Goal: Task Accomplishment & Management: Manage account settings

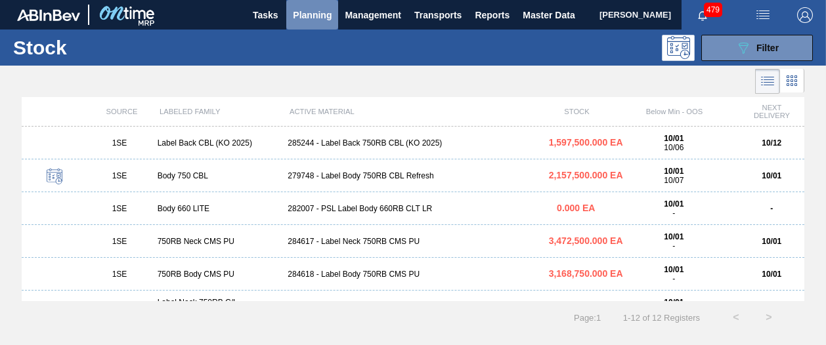
click at [305, 17] on span "Planning" at bounding box center [312, 15] width 39 height 16
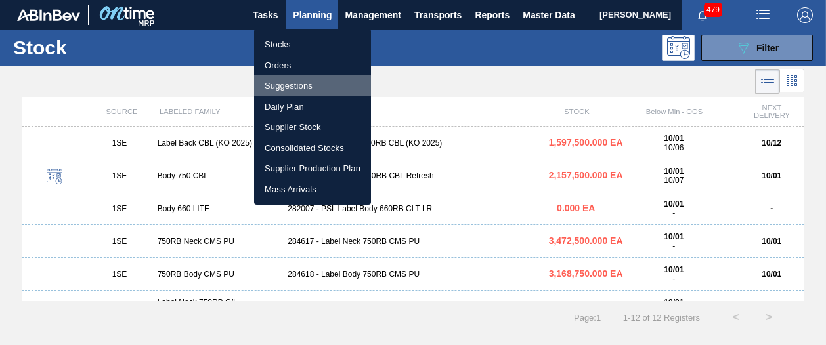
click at [284, 87] on li "Suggestions" at bounding box center [312, 86] width 117 height 21
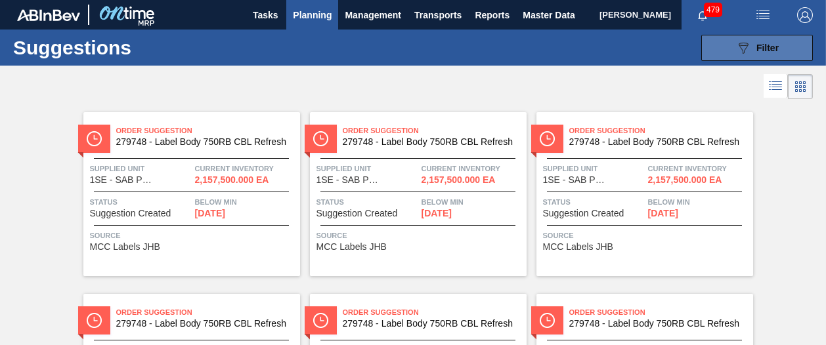
click at [763, 47] on span "Filter" at bounding box center [768, 48] width 22 height 11
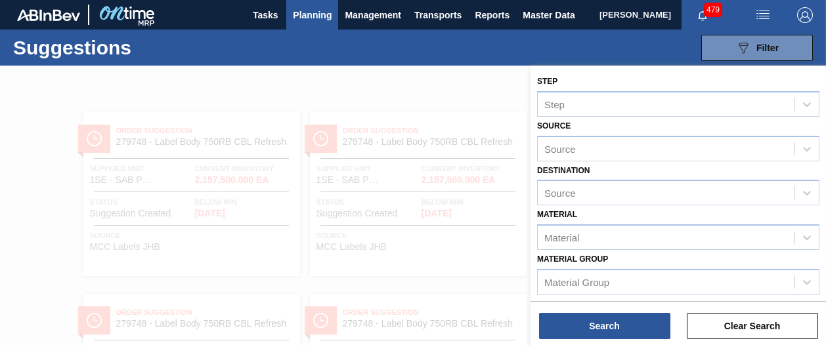
click at [688, 166] on div "Destination Source" at bounding box center [678, 184] width 282 height 45
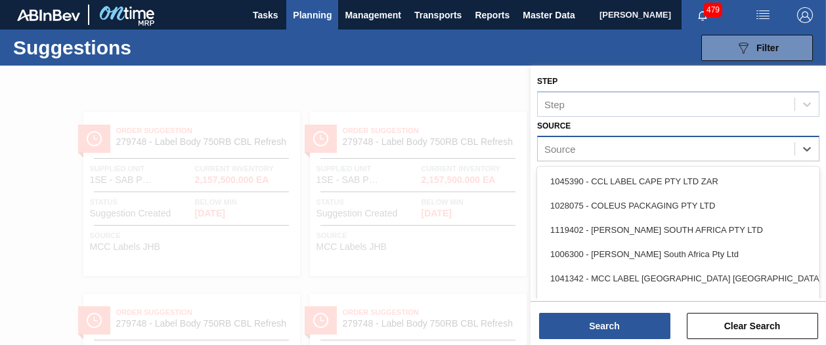
scroll to position [22, 0]
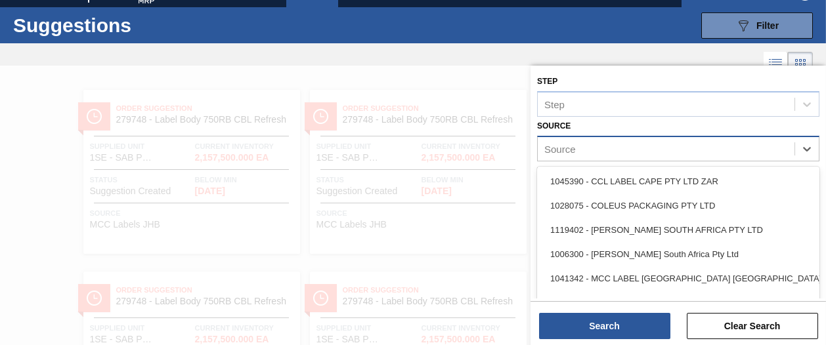
click at [667, 152] on div "Source" at bounding box center [666, 148] width 257 height 19
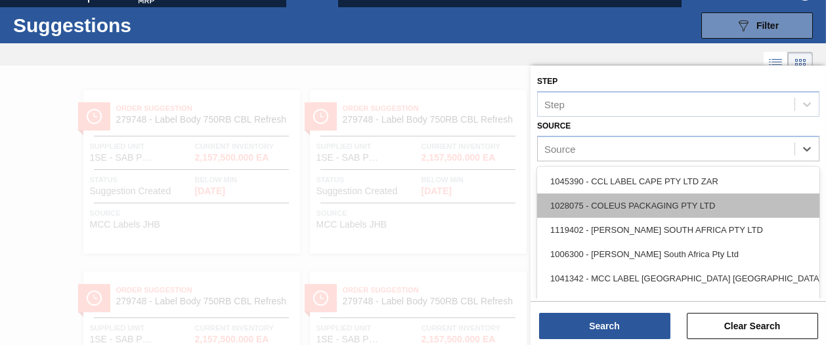
click at [656, 203] on div "1028075 - COLEUS PACKAGING PTY LTD" at bounding box center [678, 206] width 282 height 24
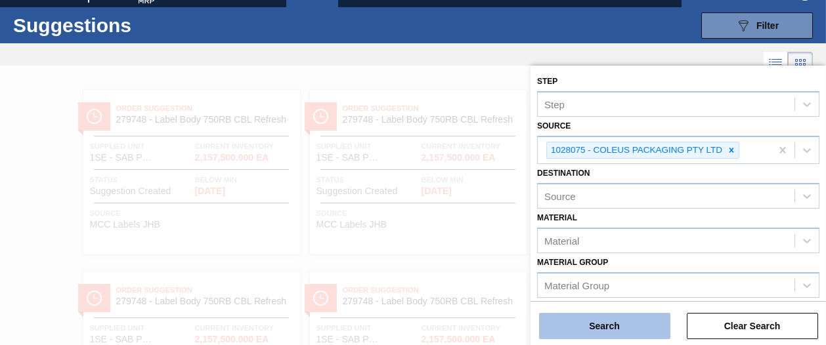
click at [602, 321] on button "Search" at bounding box center [604, 326] width 131 height 26
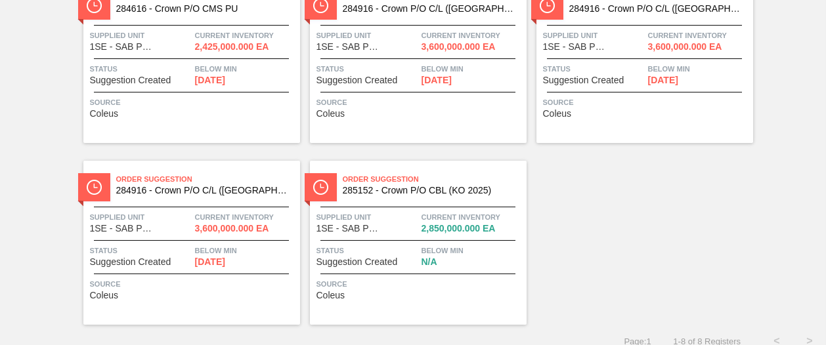
scroll to position [327, 0]
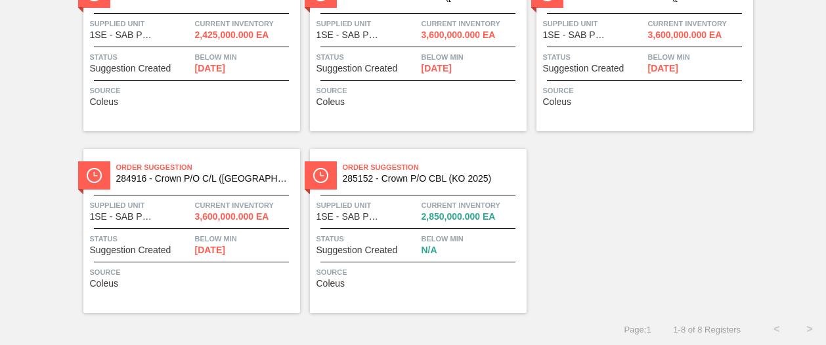
click at [338, 248] on span "Suggestion Created" at bounding box center [357, 251] width 81 height 10
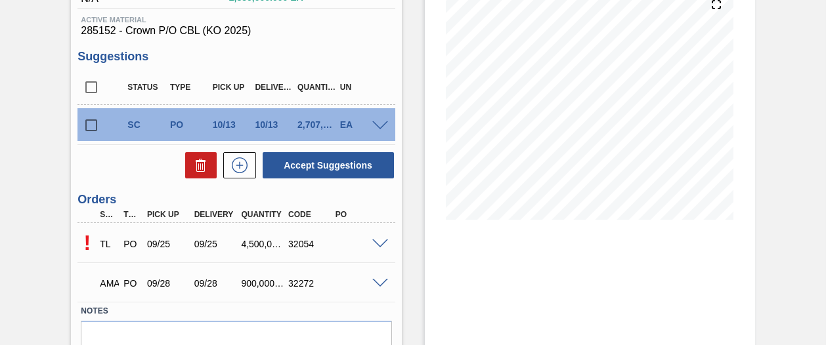
scroll to position [166, 0]
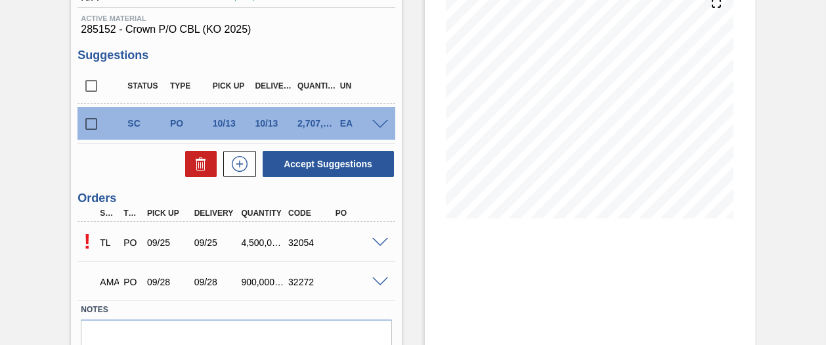
click at [379, 244] on span at bounding box center [380, 243] width 16 height 10
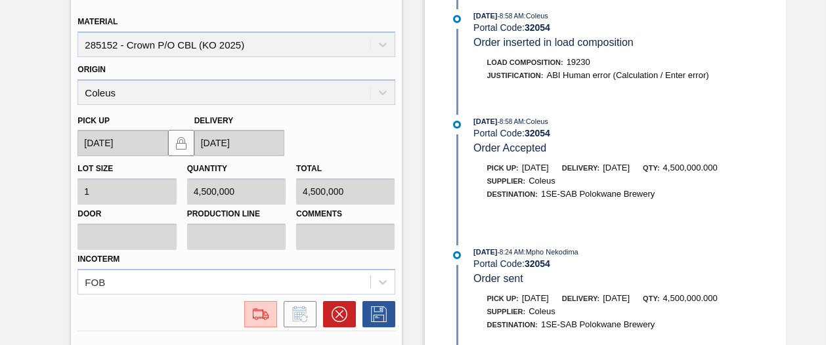
scroll to position [415, 0]
click at [335, 313] on icon at bounding box center [340, 314] width 16 height 16
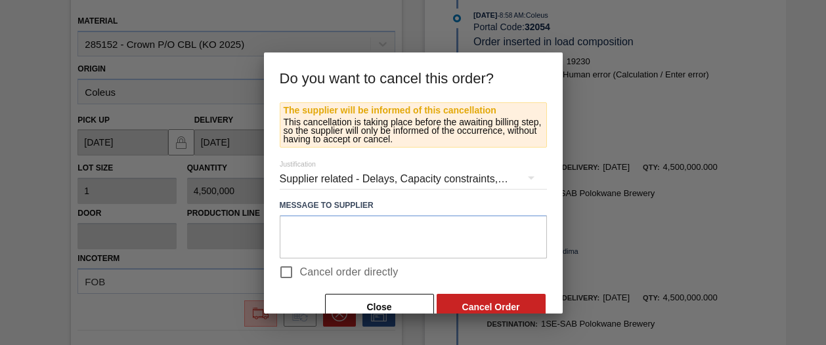
click at [279, 269] on input "Cancel order directly" at bounding box center [287, 273] width 28 height 28
checkbox input "true"
click at [479, 299] on button "Cancel Order" at bounding box center [491, 307] width 109 height 26
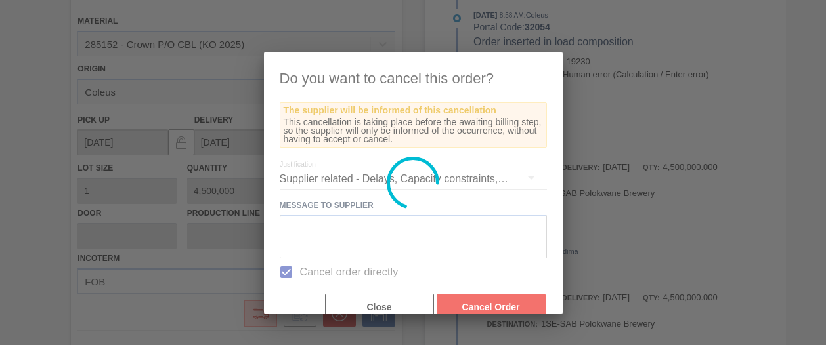
scroll to position [58, 0]
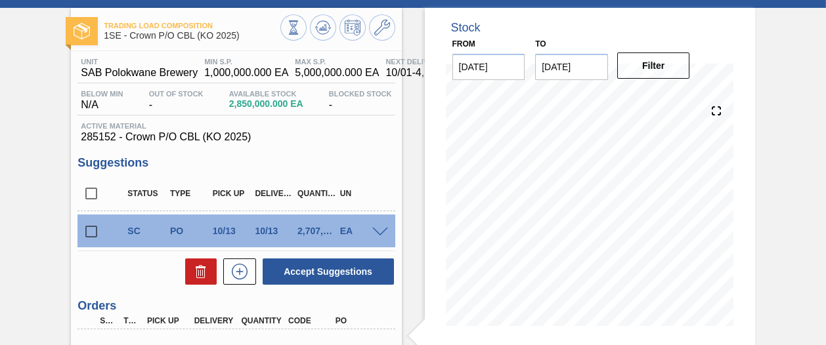
drag, startPoint x: 824, startPoint y: 154, endPoint x: 822, endPoint y: 195, distance: 40.8
click at [822, 195] on div "Trading Load Composition 1SE - Crown P/O CBL (KO 2025) Unit SAB Polokwane Brewe…" at bounding box center [413, 258] width 826 height 500
click at [801, 194] on div "Trading Load Composition 1SE - Crown P/O CBL (KO 2025) Unit SAB Polokwane Brewe…" at bounding box center [413, 258] width 826 height 500
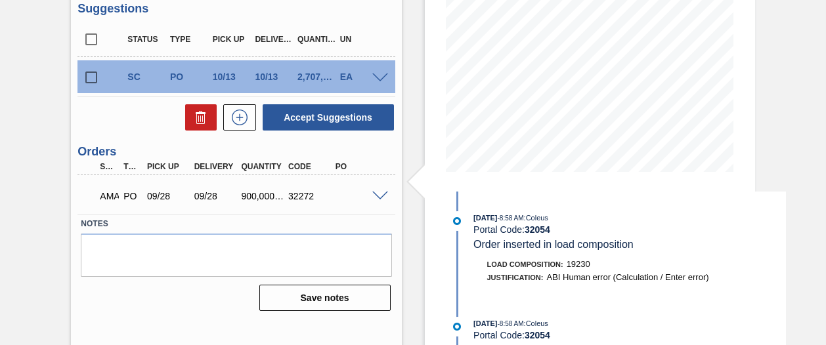
scroll to position [214, 0]
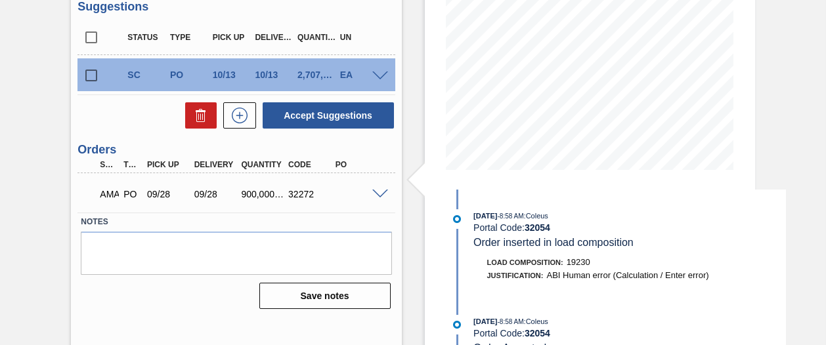
click at [126, 128] on div "Accept Suggestions" at bounding box center [235, 115] width 317 height 29
drag, startPoint x: 126, startPoint y: 128, endPoint x: 118, endPoint y: 129, distance: 8.0
click at [118, 129] on div "Accept Suggestions" at bounding box center [235, 115] width 317 height 29
click at [92, 78] on input "checkbox" at bounding box center [91, 76] width 28 height 28
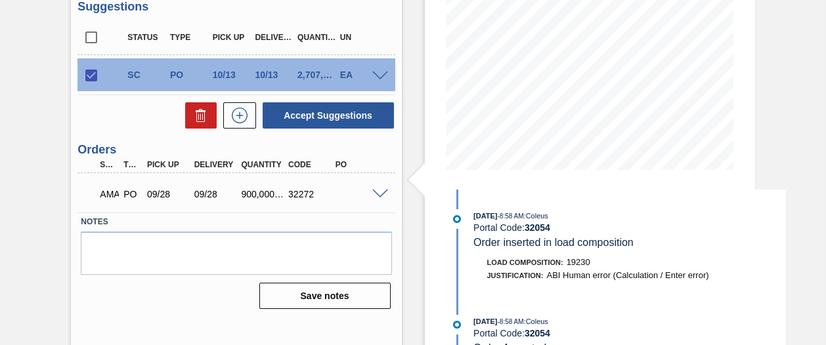
click at [92, 78] on input "checkbox" at bounding box center [91, 76] width 28 height 28
checkbox input "true"
click at [236, 118] on icon at bounding box center [239, 116] width 21 height 16
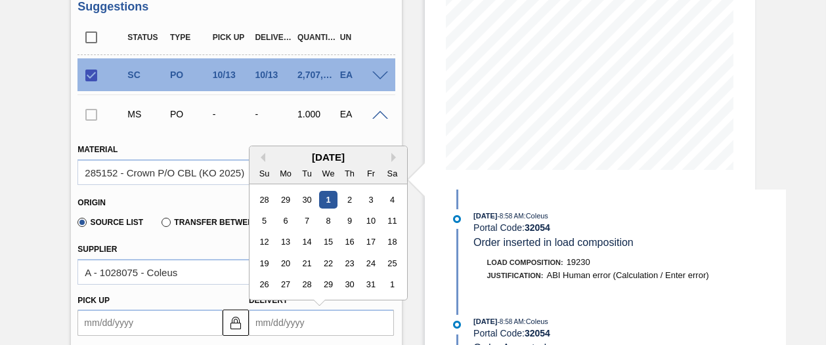
click at [260, 325] on input "Delivery" at bounding box center [321, 323] width 145 height 26
click at [372, 200] on div "3" at bounding box center [371, 200] width 18 height 18
type up3255621402 "[DATE]"
type input "[DATE]"
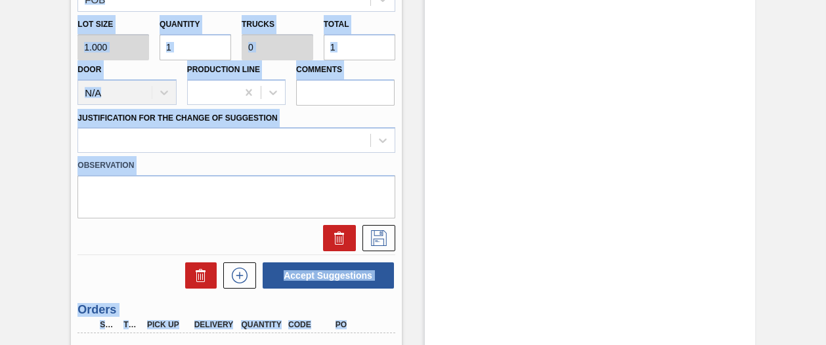
scroll to position [768, 0]
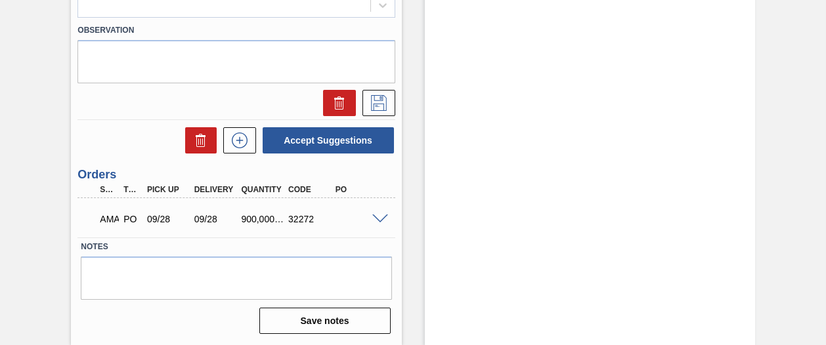
drag, startPoint x: 418, startPoint y: 290, endPoint x: 410, endPoint y: 292, distance: 8.6
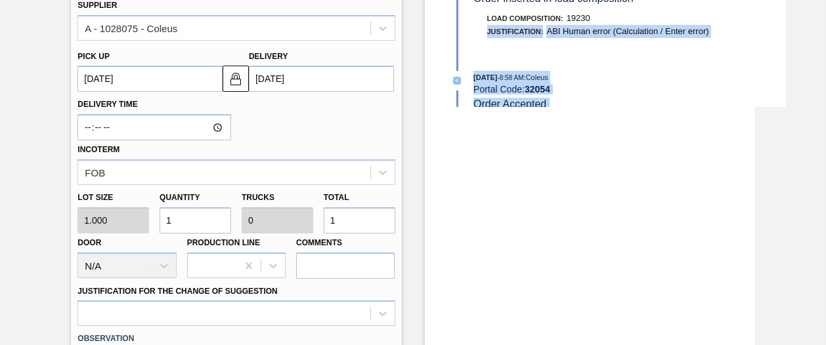
scroll to position [457, 0]
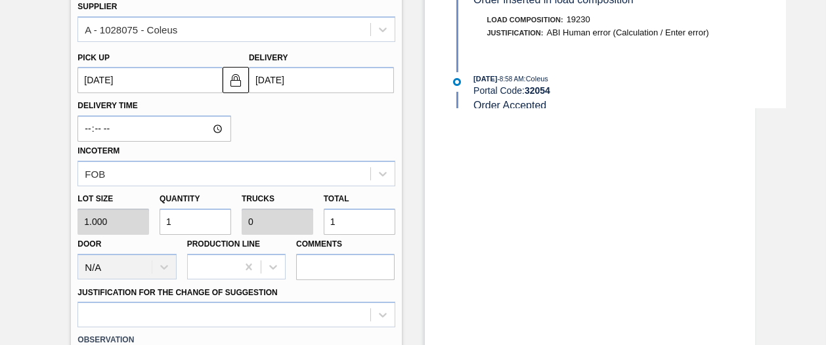
click at [208, 223] on input "1" at bounding box center [196, 222] width 72 height 26
type input "0"
type input "9"
type input "90"
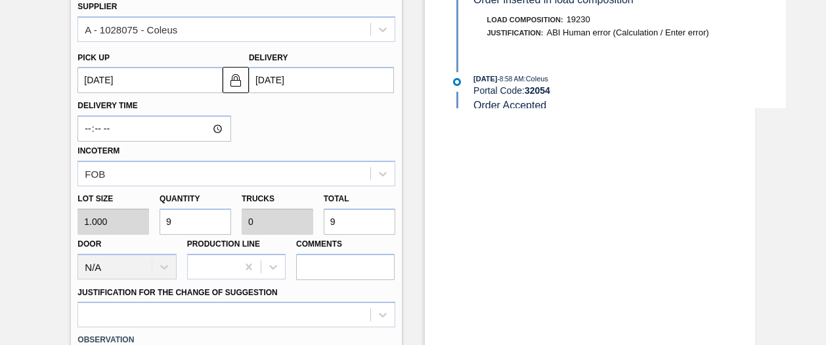
type input "90"
type input "900"
type input "9,000"
type input "0.001"
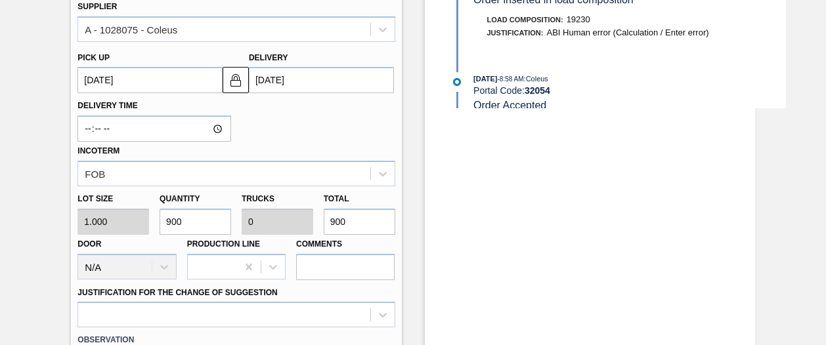
type input "9,000"
type input "90,000"
type input "0.013"
type input "90,000"
type input "900,000"
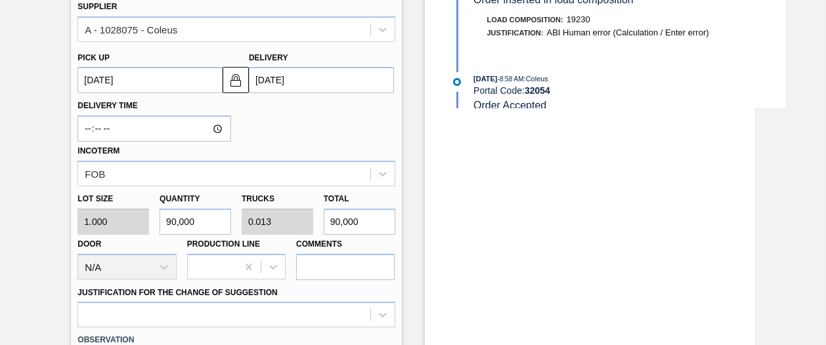
type input "0.125"
type input "900,000"
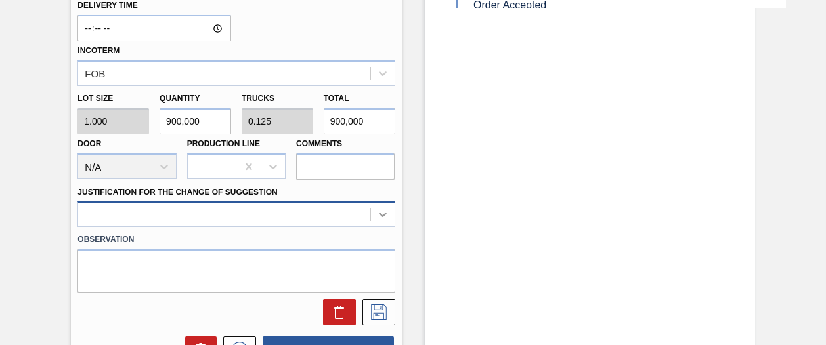
scroll to position [648, 0]
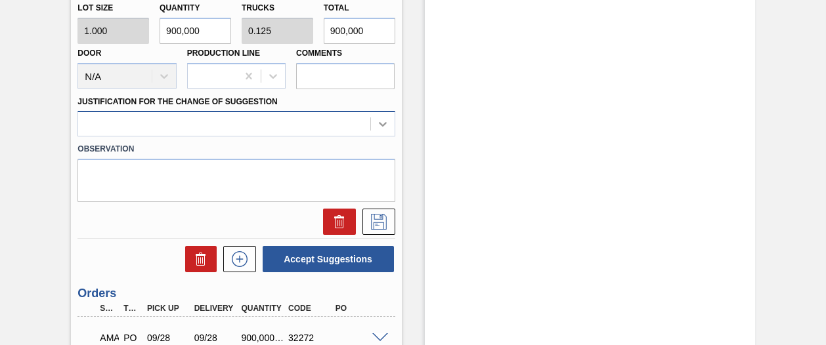
click at [377, 137] on div at bounding box center [235, 124] width 317 height 26
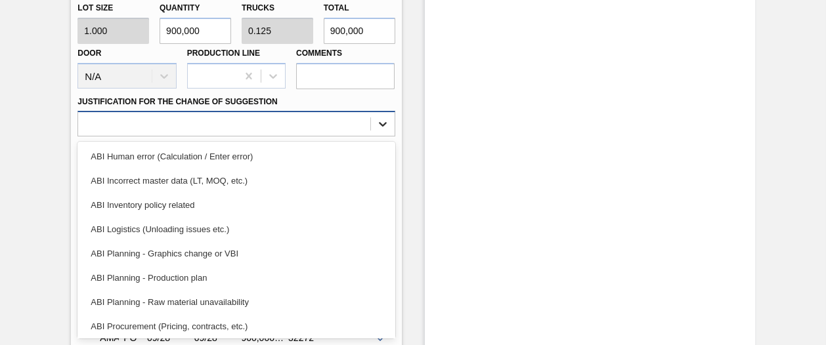
click at [381, 121] on icon at bounding box center [382, 124] width 13 height 13
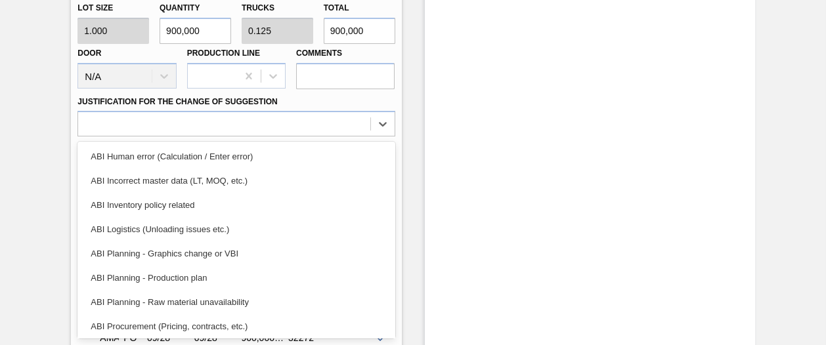
drag, startPoint x: 391, startPoint y: 173, endPoint x: 393, endPoint y: 191, distance: 18.5
click at [393, 191] on div "ABI Human error (Calculation / Enter error) ABI Incorrect master data (LT, MOQ,…" at bounding box center [235, 240] width 317 height 197
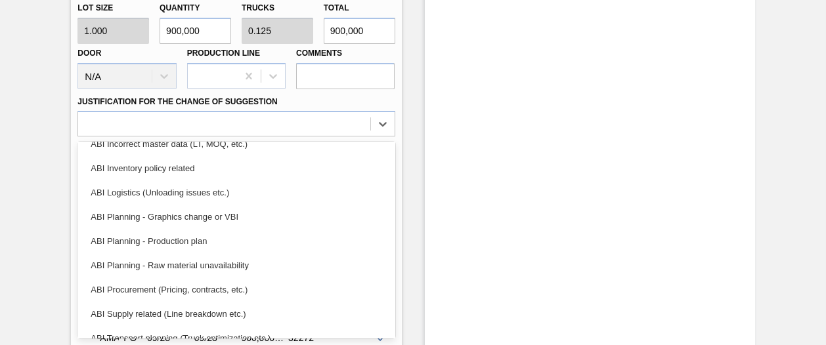
scroll to position [0, 0]
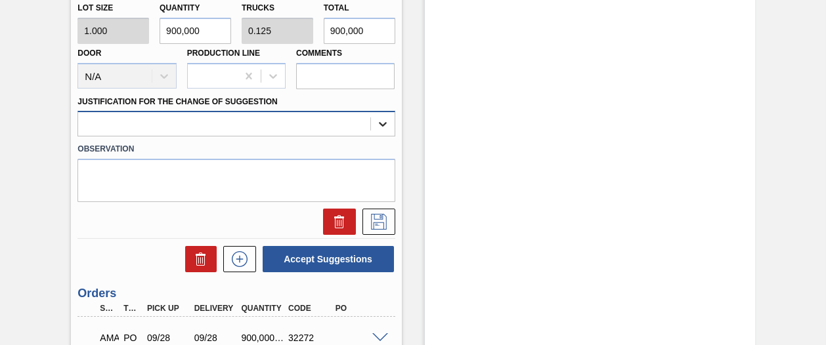
click at [385, 121] on icon at bounding box center [382, 124] width 13 height 13
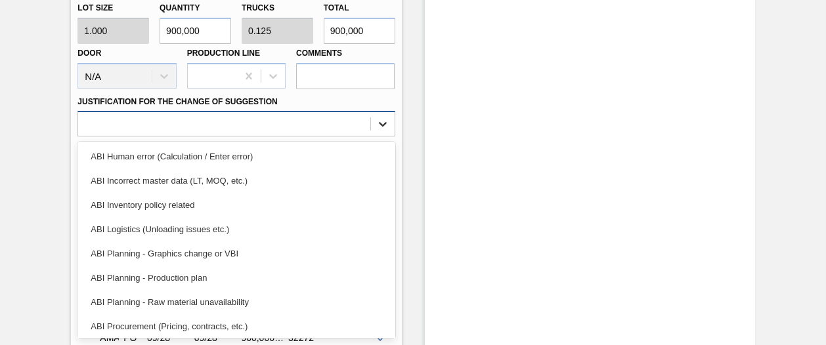
click at [382, 123] on icon at bounding box center [382, 124] width 13 height 13
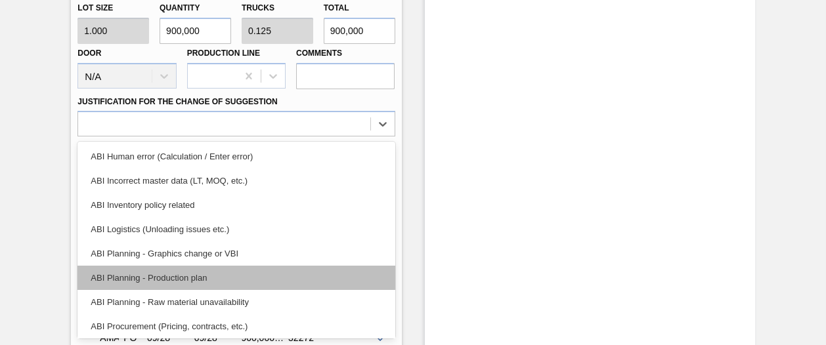
click at [168, 275] on div "ABI Planning - Production plan" at bounding box center [235, 278] width 317 height 24
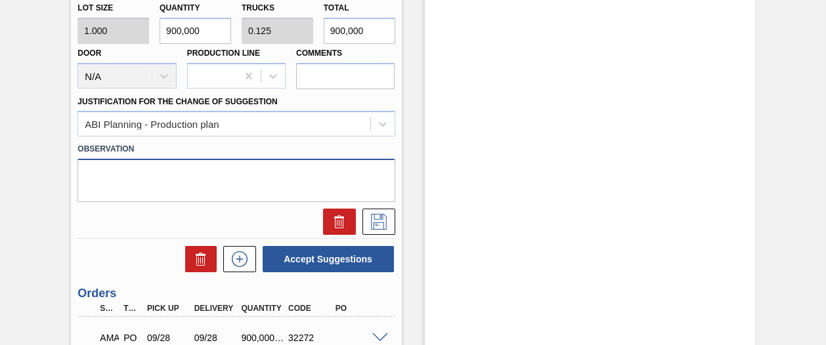
click at [240, 188] on textarea at bounding box center [235, 180] width 317 height 43
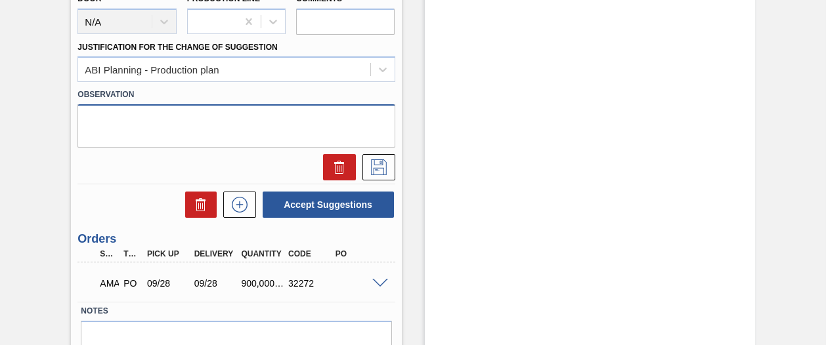
scroll to position [696, 0]
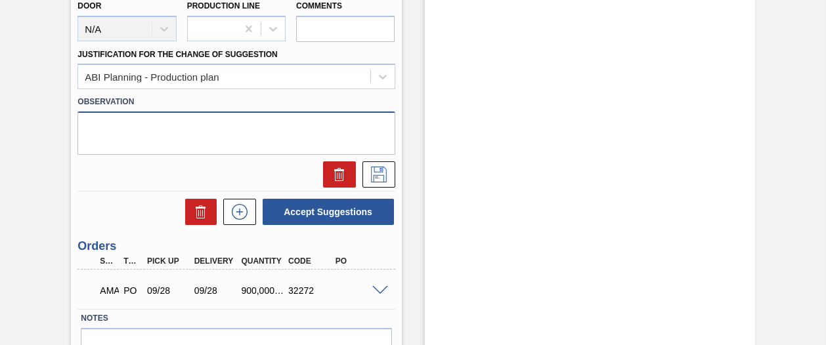
click at [257, 144] on textarea at bounding box center [235, 133] width 317 height 43
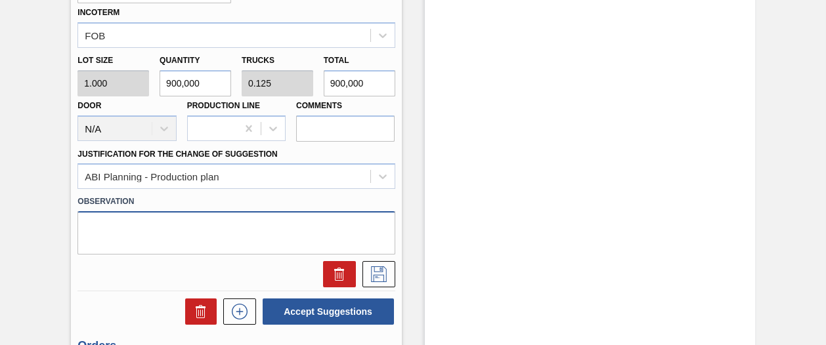
scroll to position [609, 0]
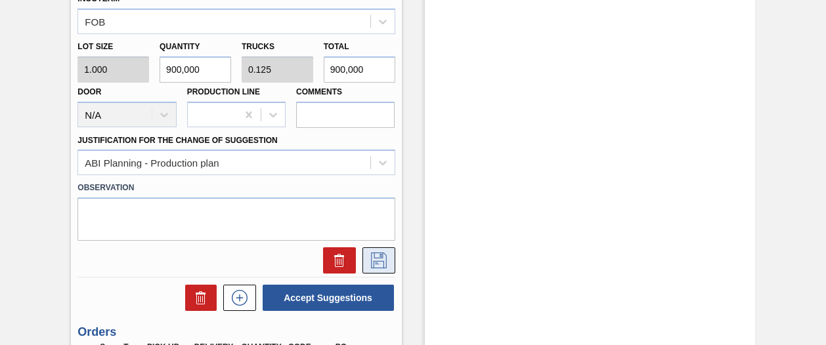
click at [388, 257] on button at bounding box center [379, 261] width 33 height 26
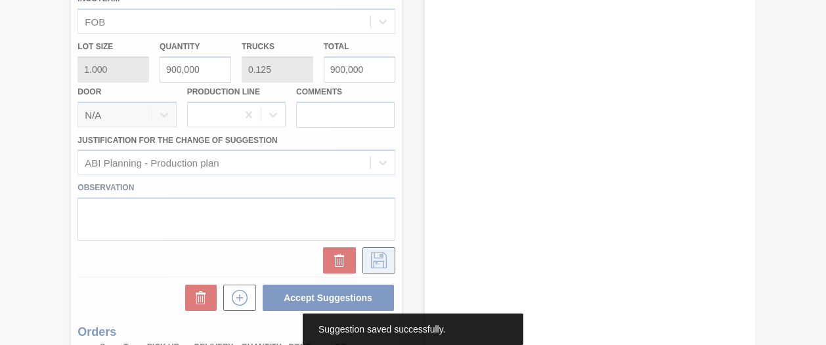
scroll to position [230, 0]
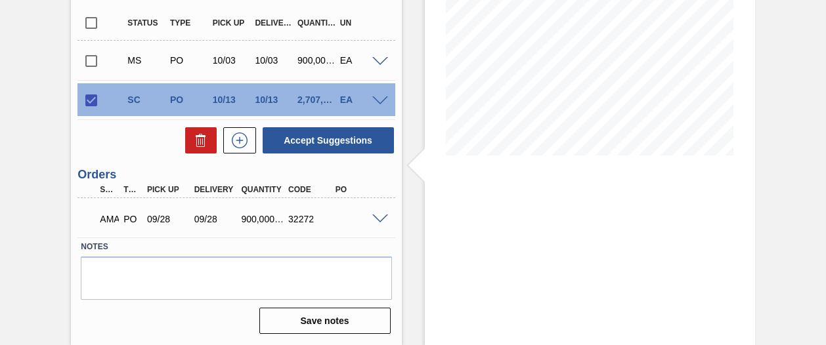
click at [483, 279] on div "Stock From [DATE] to [DATE] Filter" at bounding box center [590, 91] width 330 height 508
click at [382, 61] on span at bounding box center [380, 62] width 16 height 10
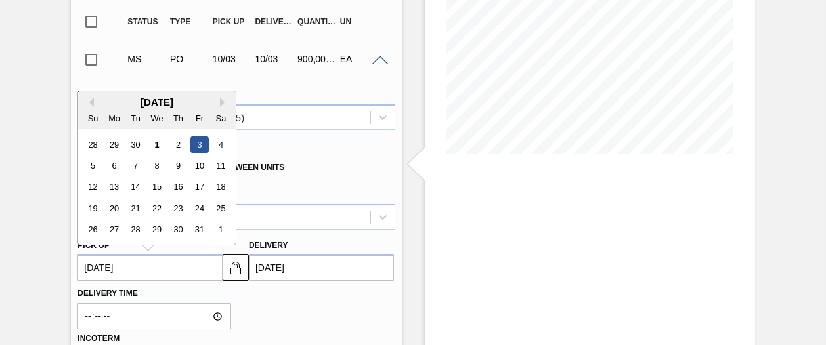
click at [195, 269] on up3255621402 "[DATE]" at bounding box center [149, 268] width 145 height 26
click at [177, 147] on div "2" at bounding box center [178, 145] width 18 height 18
type up3255621402 "[DATE]"
type input "[DATE]"
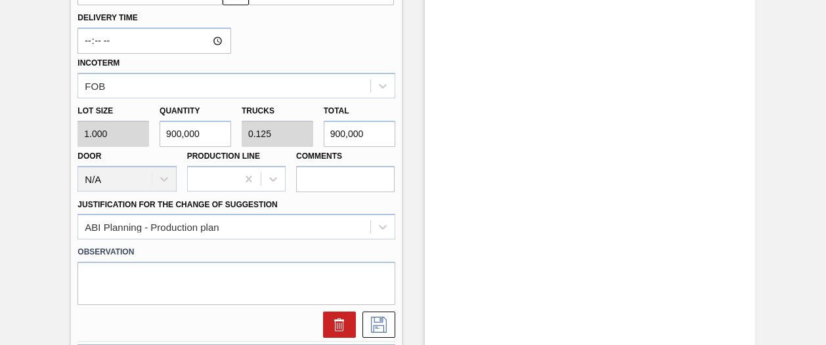
scroll to position [545, 0]
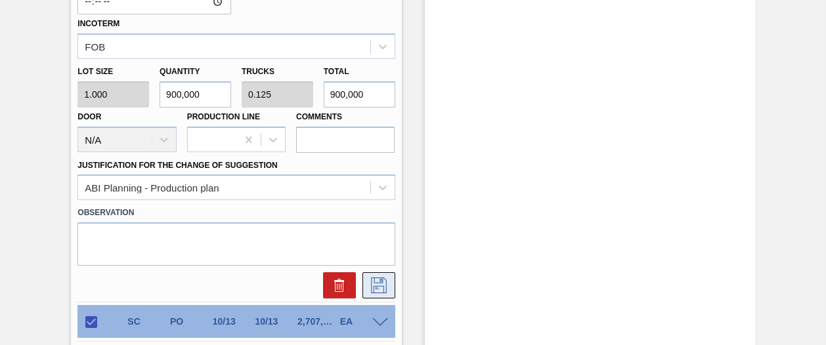
click at [384, 286] on icon at bounding box center [378, 286] width 21 height 16
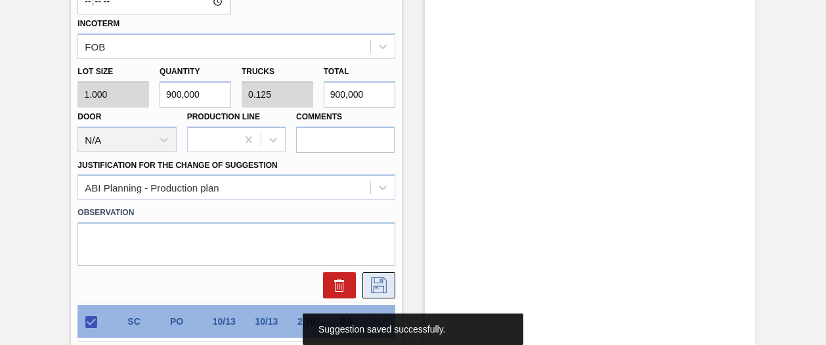
click at [384, 286] on icon at bounding box center [378, 286] width 21 height 16
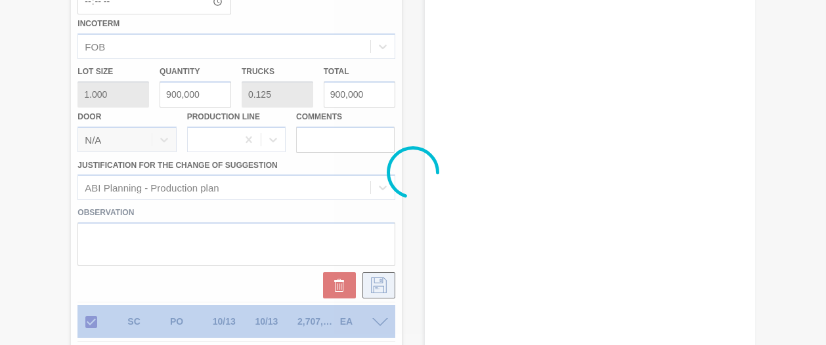
scroll to position [230, 0]
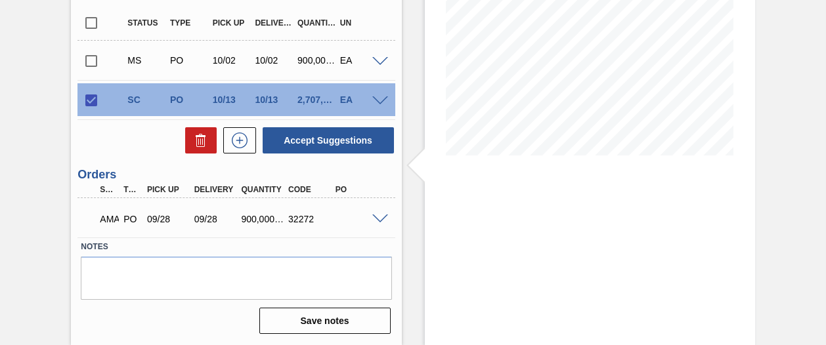
click at [380, 59] on span at bounding box center [380, 62] width 16 height 10
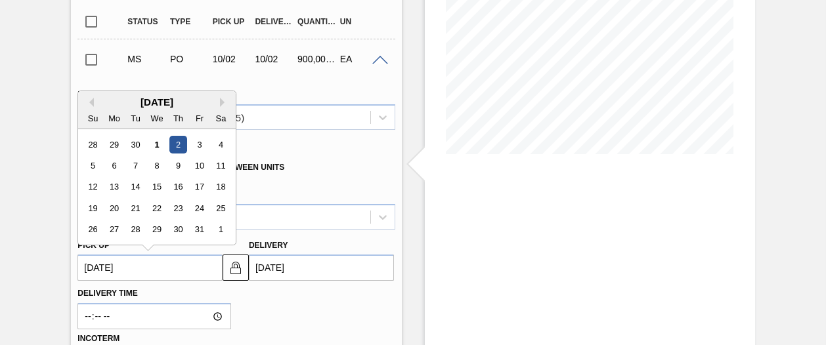
click at [121, 270] on up3255621402 "[DATE]" at bounding box center [149, 268] width 145 height 26
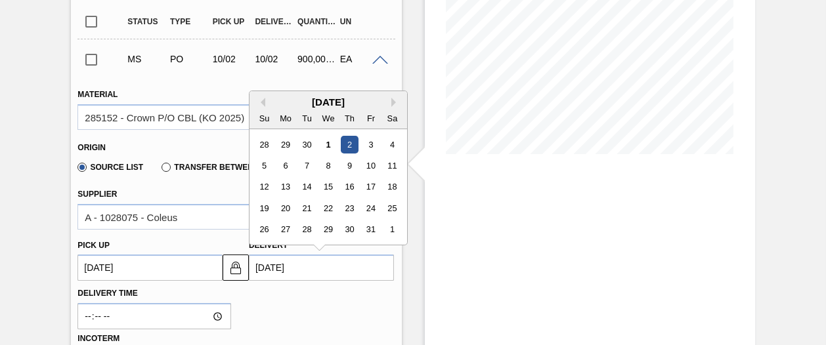
click at [307, 269] on input "[DATE]" at bounding box center [321, 268] width 145 height 26
click at [373, 146] on div "3" at bounding box center [371, 145] width 18 height 18
type up3255621402 "[DATE]"
type input "[DATE]"
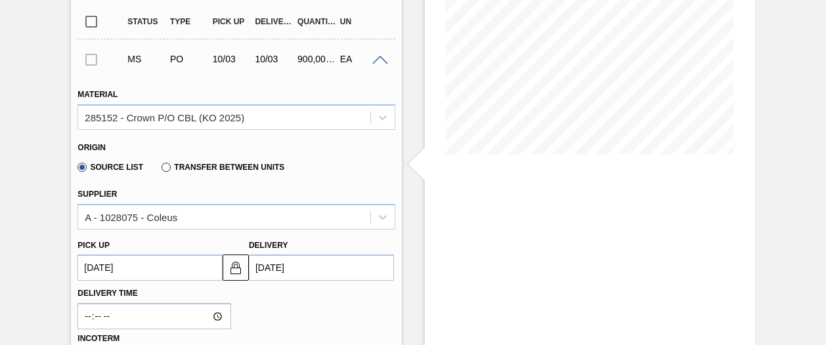
click at [381, 61] on span at bounding box center [380, 61] width 16 height 10
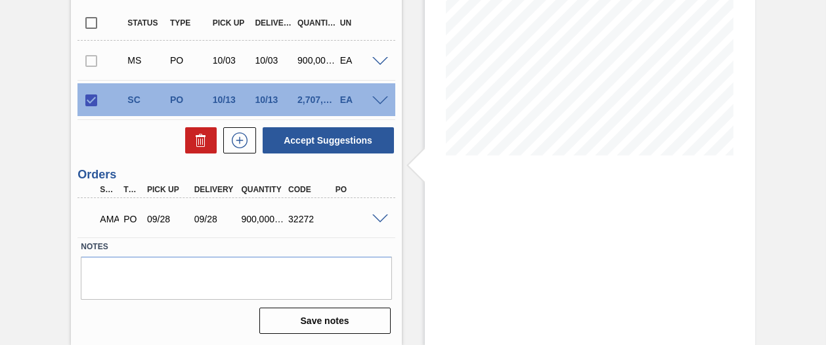
click at [94, 100] on input "checkbox" at bounding box center [91, 101] width 28 height 28
click at [90, 64] on div at bounding box center [91, 60] width 28 height 26
click at [91, 60] on div at bounding box center [91, 60] width 28 height 26
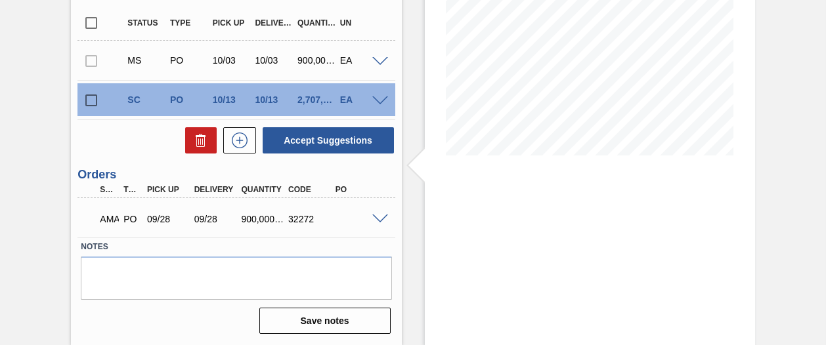
click at [91, 60] on div at bounding box center [91, 60] width 28 height 26
click at [87, 56] on div at bounding box center [91, 60] width 28 height 26
click at [93, 57] on div at bounding box center [91, 60] width 28 height 26
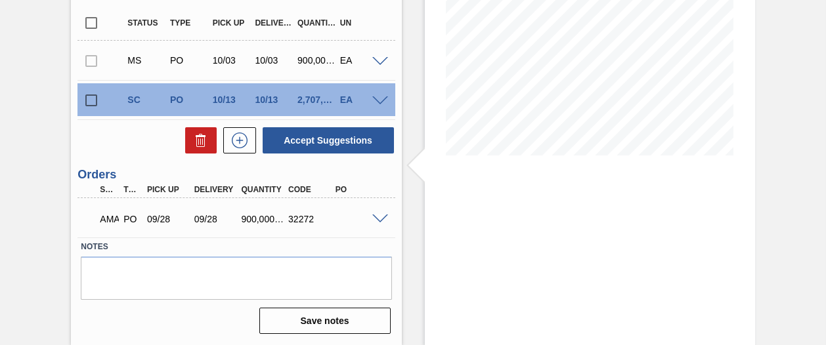
click at [93, 57] on div at bounding box center [91, 60] width 28 height 26
drag, startPoint x: 93, startPoint y: 57, endPoint x: 87, endPoint y: 69, distance: 12.9
click at [87, 69] on div at bounding box center [91, 60] width 28 height 26
click at [93, 99] on input "checkbox" at bounding box center [91, 101] width 28 height 28
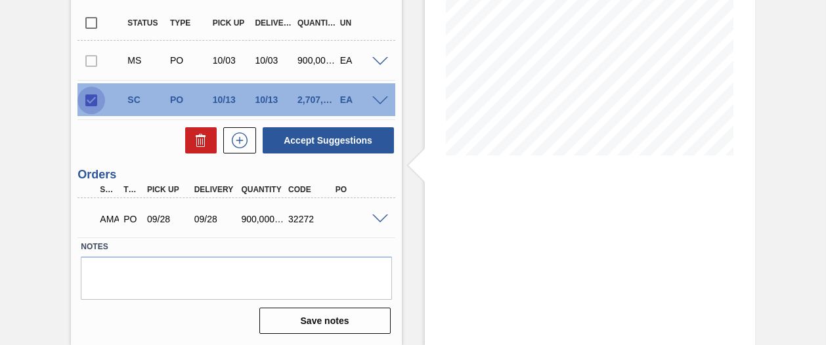
click at [92, 99] on input "checkbox" at bounding box center [91, 101] width 28 height 28
checkbox input "false"
click at [379, 93] on div "SC PO 10/13 10/13 2,707,825.000 EA" at bounding box center [235, 99] width 317 height 33
click at [378, 100] on span at bounding box center [380, 102] width 16 height 10
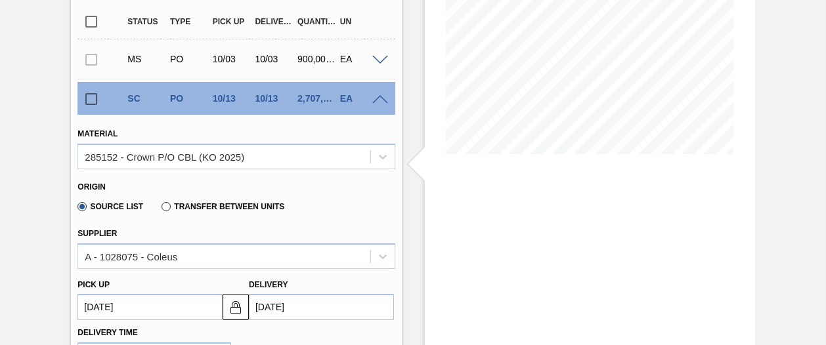
drag, startPoint x: 824, startPoint y: 158, endPoint x: 824, endPoint y: 171, distance: 13.1
click at [822, 181] on div "Awaiting Manager Approval 1SE - Crown P/O CBL (KO 2025) Unit SAB Polokwane Brew…" at bounding box center [413, 335] width 826 height 999
drag, startPoint x: 824, startPoint y: 164, endPoint x: 824, endPoint y: 181, distance: 17.7
click at [824, 181] on div "Awaiting Manager Approval 1SE - Crown P/O CBL (KO 2025) Unit SAB Polokwane Brew…" at bounding box center [413, 335] width 826 height 999
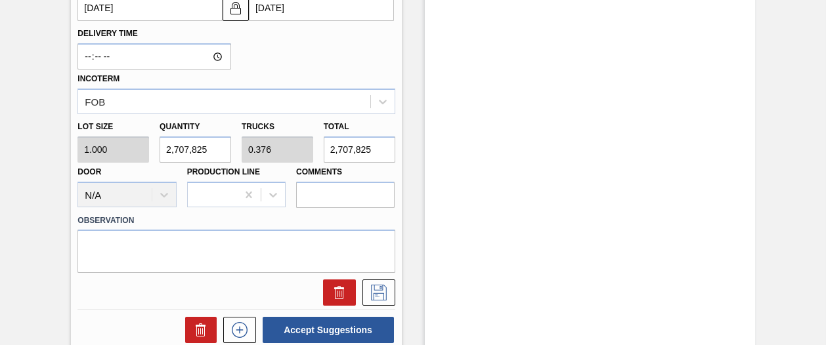
scroll to position [533, 0]
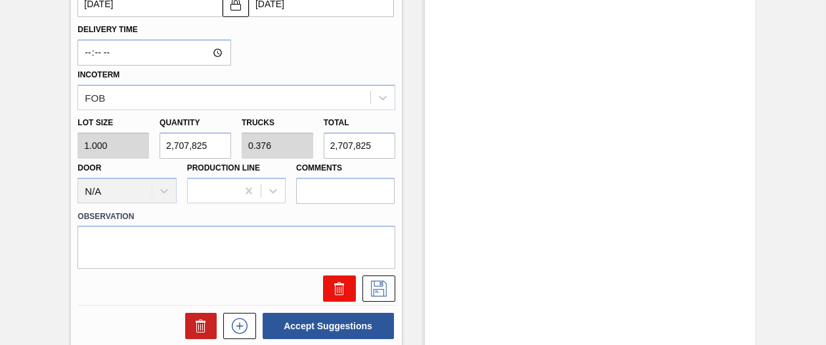
click at [339, 282] on button at bounding box center [339, 289] width 33 height 26
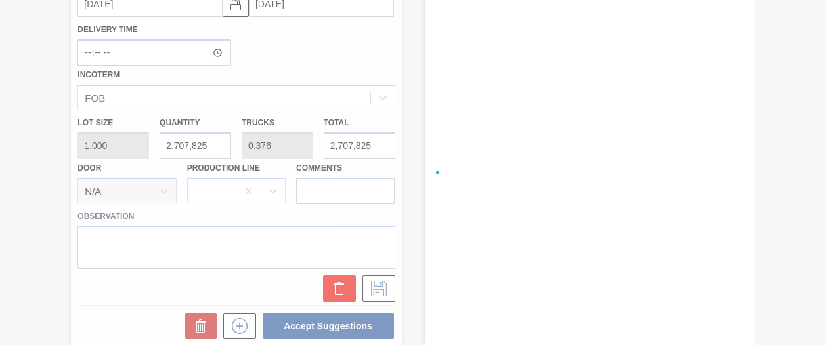
scroll to position [219, 0]
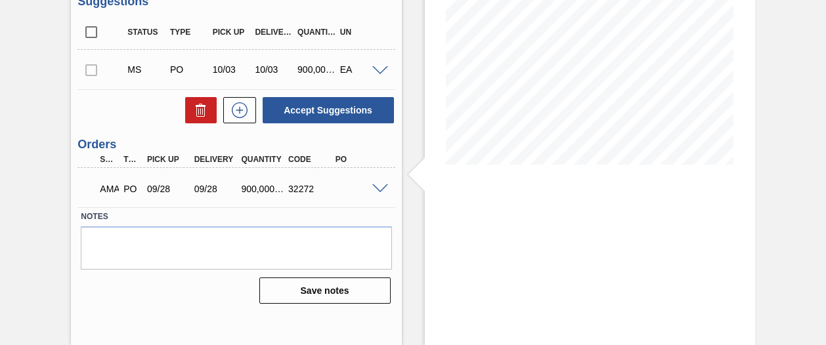
click at [89, 69] on div at bounding box center [91, 69] width 28 height 26
click at [93, 72] on div at bounding box center [91, 69] width 28 height 26
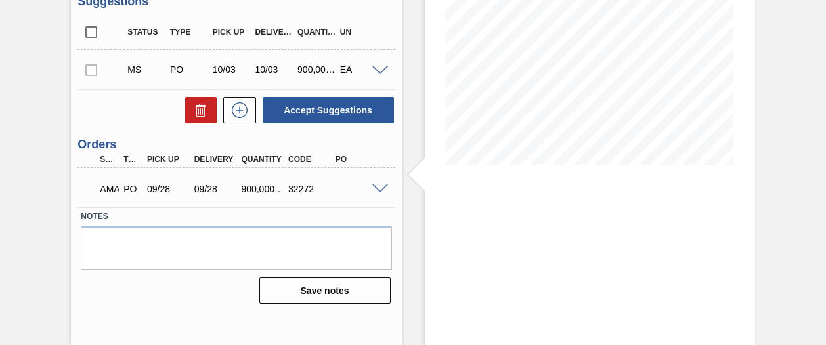
click at [93, 72] on div at bounding box center [91, 69] width 28 height 26
click at [382, 69] on span at bounding box center [380, 71] width 16 height 10
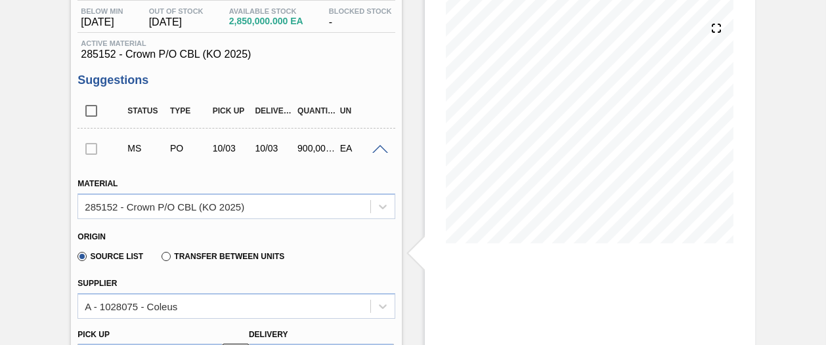
scroll to position [136, 0]
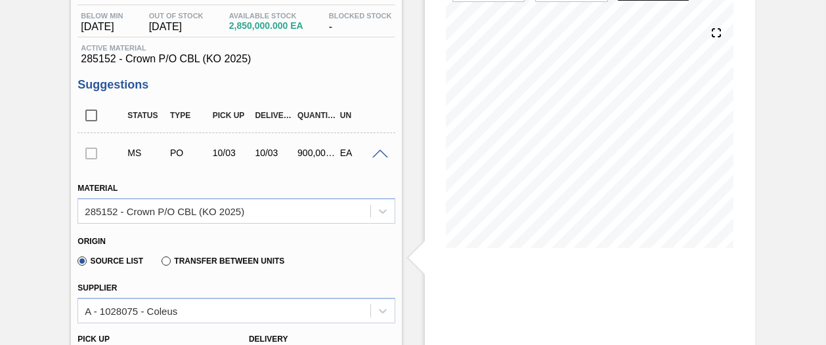
click at [93, 153] on div at bounding box center [91, 153] width 28 height 26
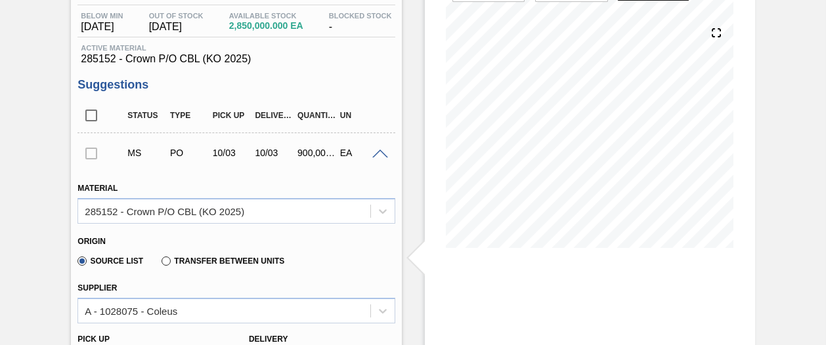
click at [83, 151] on div at bounding box center [91, 153] width 28 height 26
drag, startPoint x: 83, startPoint y: 151, endPoint x: 141, endPoint y: 167, distance: 60.1
click at [141, 167] on div "MS PO 10/03 10/03 900,000.000 EA" at bounding box center [235, 153] width 317 height 33
drag, startPoint x: 141, startPoint y: 167, endPoint x: 88, endPoint y: 156, distance: 53.9
click at [88, 156] on div at bounding box center [91, 153] width 28 height 26
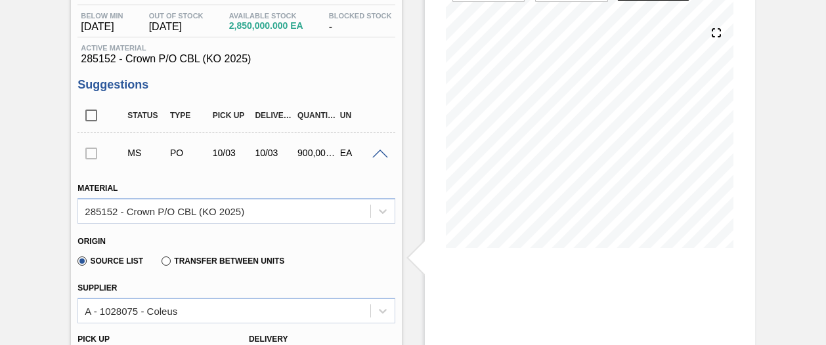
click at [89, 158] on div at bounding box center [91, 153] width 28 height 26
click at [91, 152] on div at bounding box center [91, 153] width 28 height 26
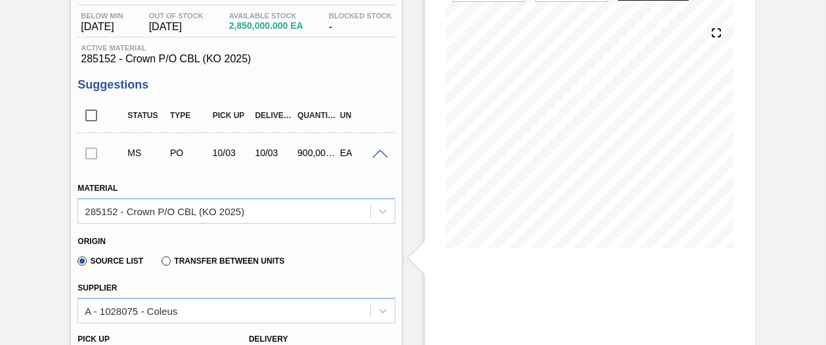
click at [91, 152] on div at bounding box center [91, 153] width 28 height 26
click at [382, 150] on span at bounding box center [380, 155] width 16 height 10
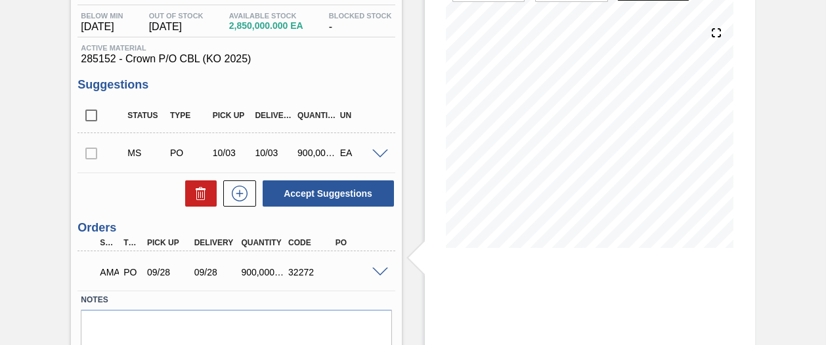
click at [91, 152] on div at bounding box center [91, 153] width 28 height 26
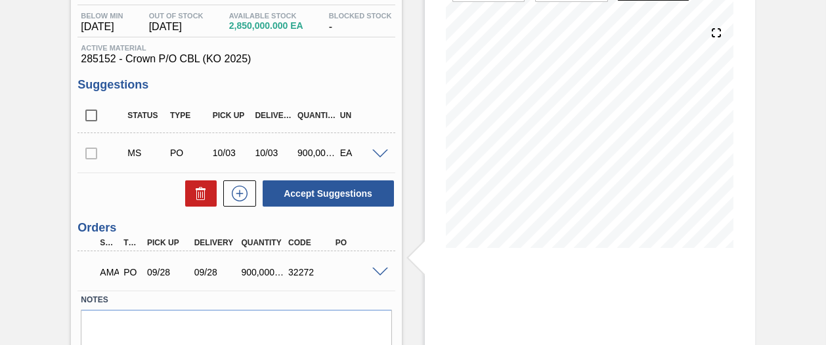
click at [91, 152] on div at bounding box center [91, 153] width 28 height 26
click at [93, 152] on div at bounding box center [91, 153] width 28 height 26
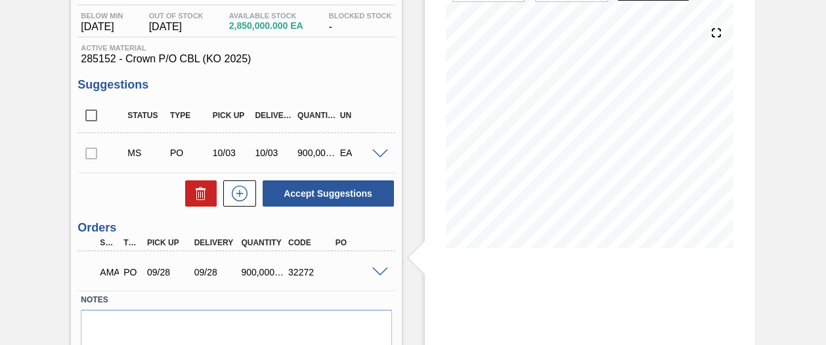
click at [93, 152] on div at bounding box center [91, 153] width 28 height 26
drag, startPoint x: 93, startPoint y: 152, endPoint x: 95, endPoint y: 160, distance: 8.1
click at [95, 160] on div at bounding box center [91, 153] width 28 height 26
click at [380, 150] on span at bounding box center [380, 155] width 16 height 10
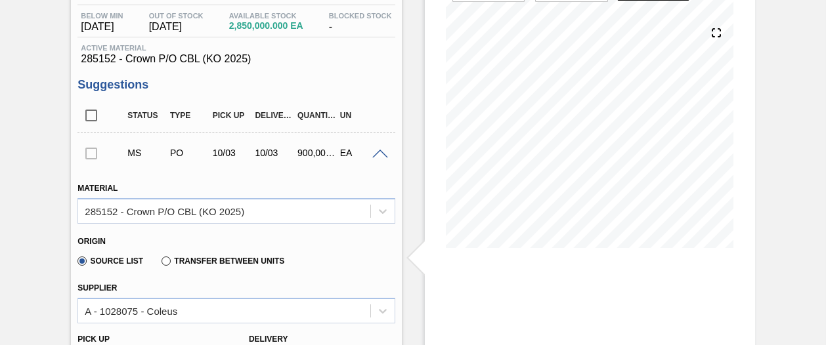
click at [96, 156] on div at bounding box center [91, 153] width 28 height 26
drag, startPoint x: 96, startPoint y: 156, endPoint x: 79, endPoint y: 160, distance: 16.9
click at [79, 160] on div at bounding box center [91, 153] width 28 height 26
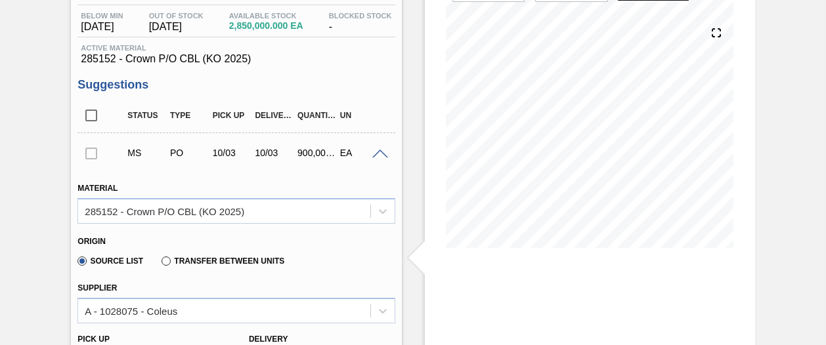
drag, startPoint x: 79, startPoint y: 160, endPoint x: 106, endPoint y: 160, distance: 26.9
click at [106, 160] on div "MS PO 10/03 10/03 900,000.000 EA" at bounding box center [235, 153] width 317 height 33
click at [380, 155] on span at bounding box center [380, 155] width 16 height 10
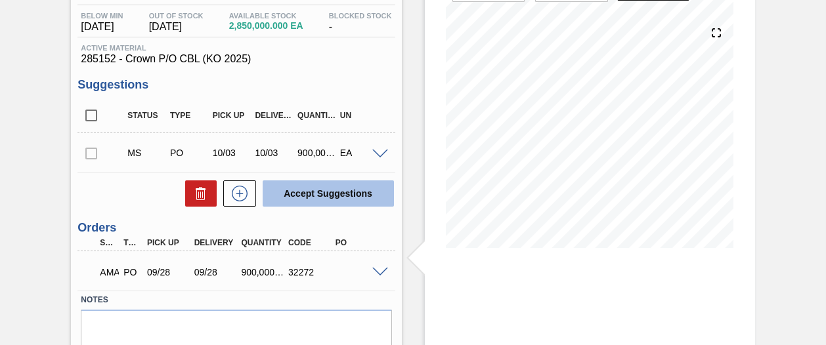
click at [328, 197] on button "Accept Suggestions" at bounding box center [328, 194] width 131 height 26
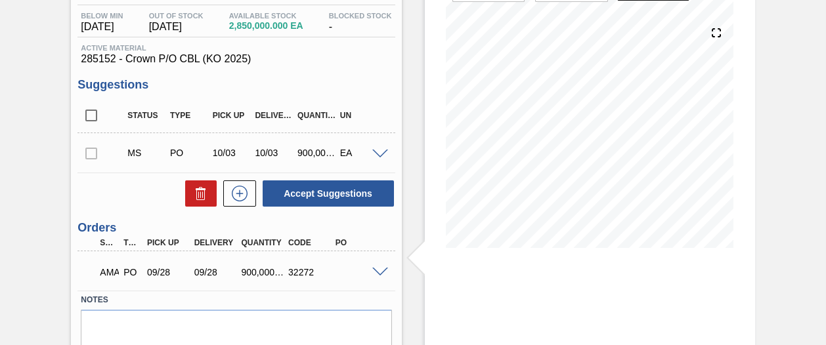
click at [94, 153] on div at bounding box center [91, 153] width 28 height 26
drag, startPoint x: 94, startPoint y: 153, endPoint x: 236, endPoint y: 198, distance: 149.3
click at [236, 198] on div "Status Type Pick up Delivery Quantity UN MS PO 10/03 10/03 900,000.000 EA Mater…" at bounding box center [235, 154] width 317 height 110
click at [236, 198] on icon at bounding box center [239, 194] width 21 height 16
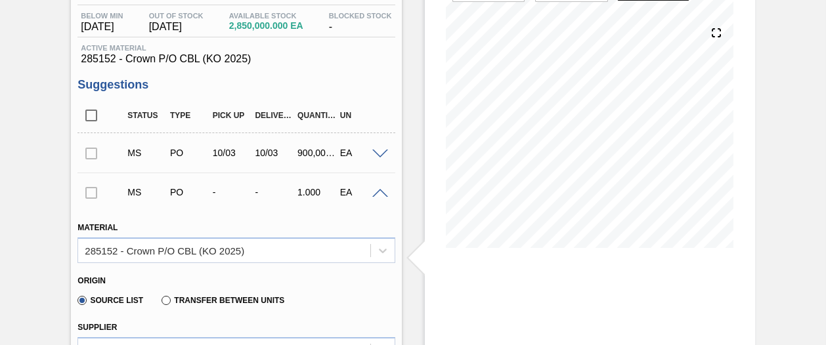
click at [92, 154] on div at bounding box center [91, 153] width 28 height 26
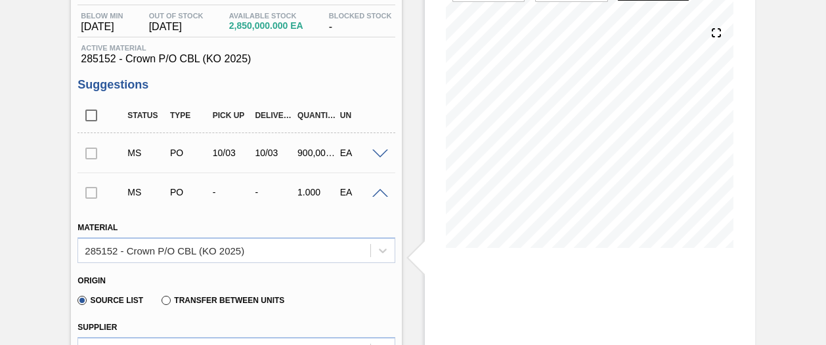
click at [92, 154] on div at bounding box center [91, 153] width 28 height 26
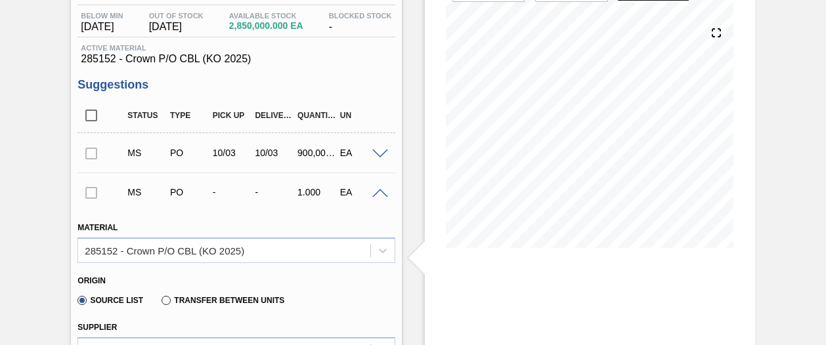
click at [376, 198] on div "EA" at bounding box center [359, 192] width 45 height 11
drag, startPoint x: 376, startPoint y: 199, endPoint x: 382, endPoint y: 194, distance: 8.4
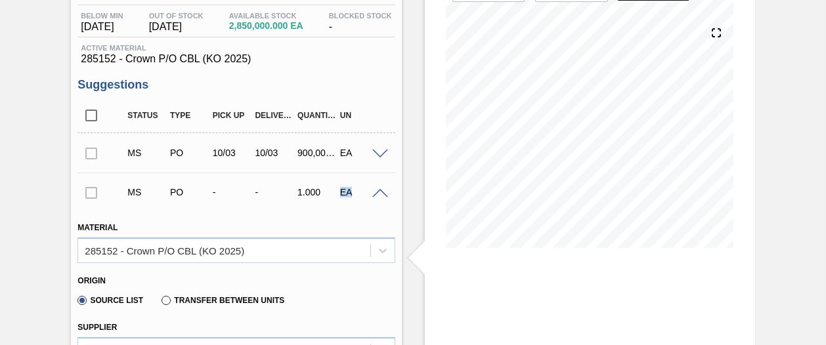
click at [382, 194] on span at bounding box center [380, 194] width 16 height 10
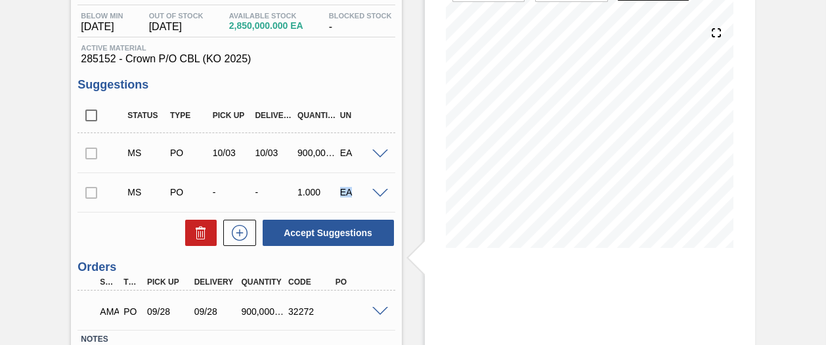
click at [382, 194] on span at bounding box center [380, 194] width 16 height 10
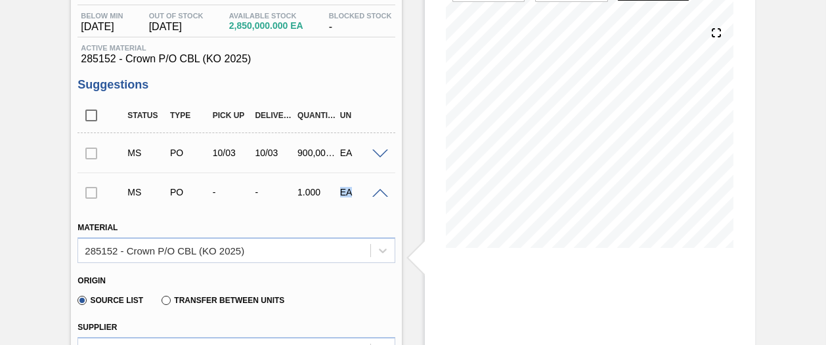
click at [382, 194] on span at bounding box center [380, 194] width 16 height 10
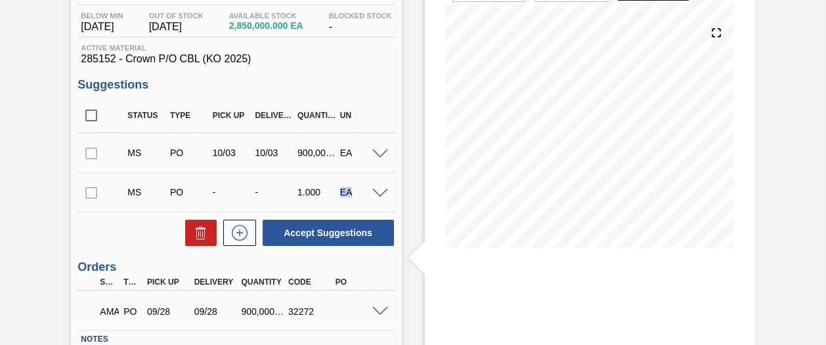
click at [391, 207] on div "MS PO - - 1.000 EA" at bounding box center [235, 192] width 317 height 33
click at [200, 236] on icon at bounding box center [200, 234] width 1 height 7
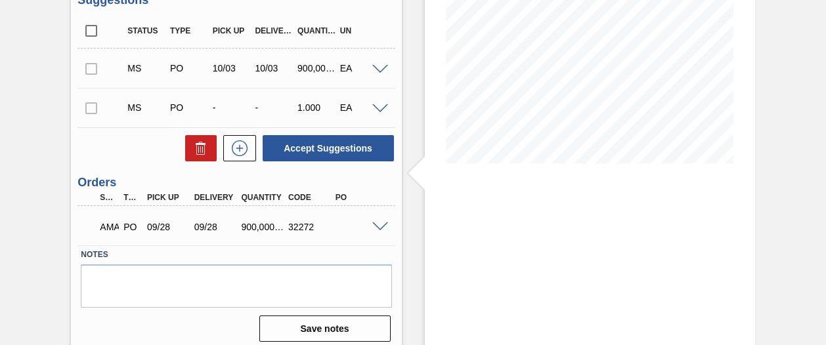
scroll to position [230, 0]
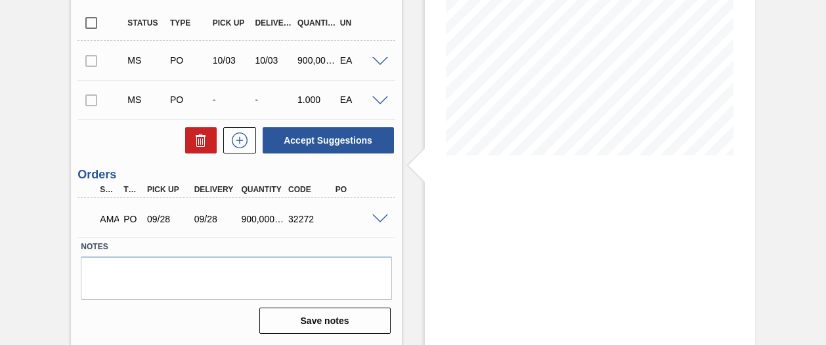
click at [94, 60] on div at bounding box center [91, 60] width 28 height 26
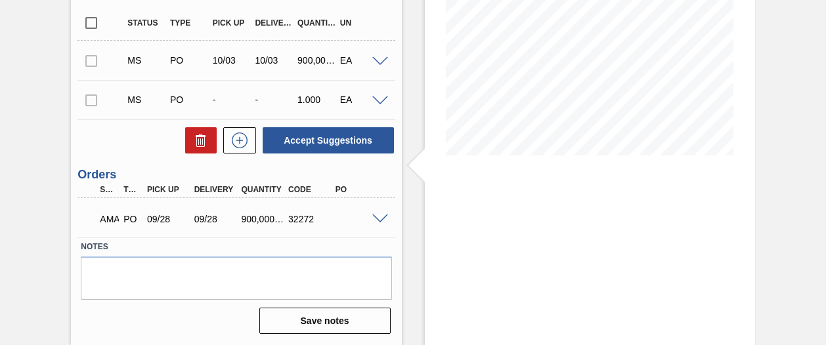
click at [94, 60] on div at bounding box center [91, 60] width 28 height 26
click at [376, 58] on span at bounding box center [380, 62] width 16 height 10
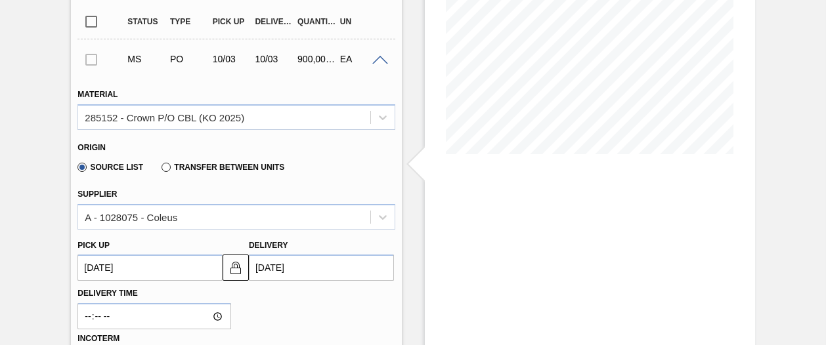
click at [93, 61] on div at bounding box center [91, 59] width 28 height 26
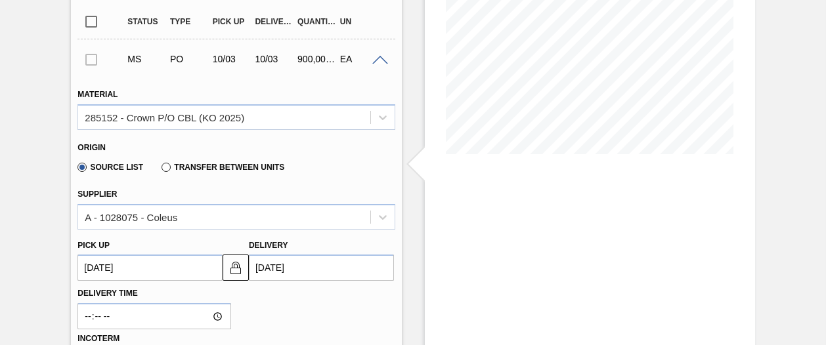
click at [93, 61] on div at bounding box center [91, 59] width 28 height 26
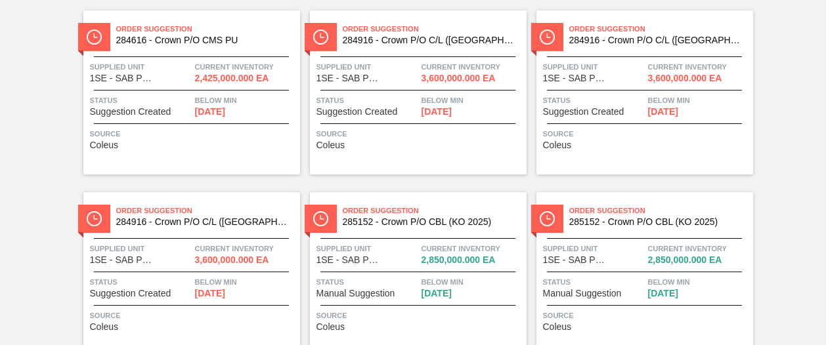
scroll to position [327, 0]
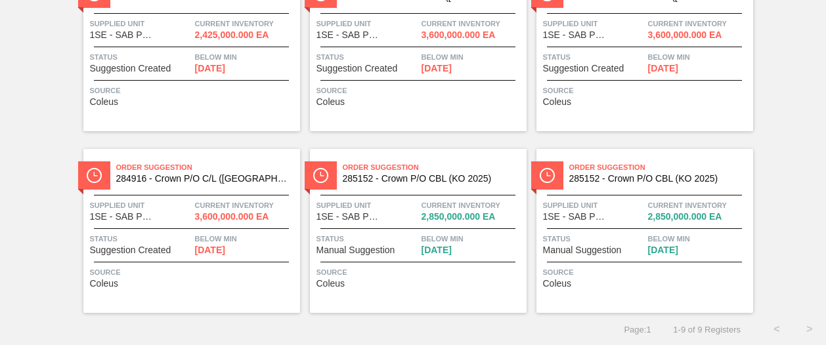
click at [491, 229] on div "Order Suggestion 285152 - Crown P/O CBL (KO 2025) Supplied Unit 1SE - SAB Polok…" at bounding box center [418, 231] width 217 height 164
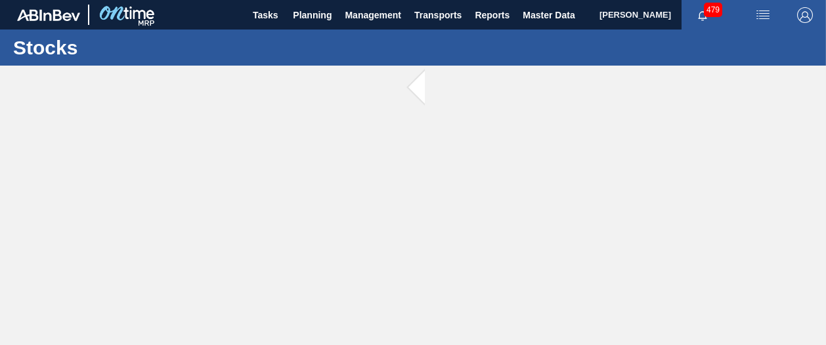
click at [491, 229] on main "Tasks Planning Management Transports Reports Master Data [PERSON_NAME] 479 Mark…" at bounding box center [413, 172] width 826 height 345
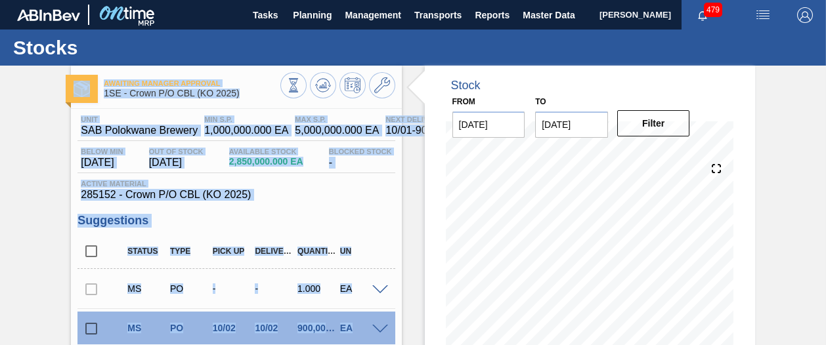
click at [366, 208] on div "Unit SAB Polokwane Brewery MIN S.P. 1,000,000.000 EA MAX S.P. 5,000,000.000 EA …" at bounding box center [236, 338] width 330 height 458
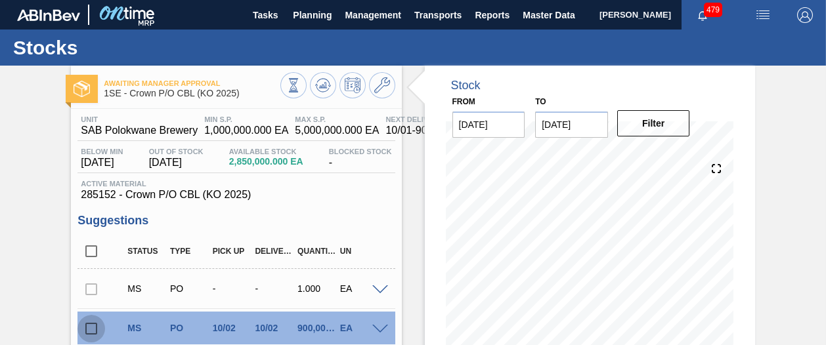
click at [92, 330] on input "checkbox" at bounding box center [91, 329] width 28 height 28
click at [824, 152] on div "Awaiting Manager Approval 1SE - Crown P/O CBL (KO 2025) Unit SAB Polokwane Brew…" at bounding box center [413, 320] width 826 height 508
drag, startPoint x: 824, startPoint y: 152, endPoint x: 825, endPoint y: 178, distance: 26.3
click at [825, 178] on main "Tasks Planning Management Transports Reports Master Data [PERSON_NAME] 479 Mark…" at bounding box center [413, 172] width 826 height 345
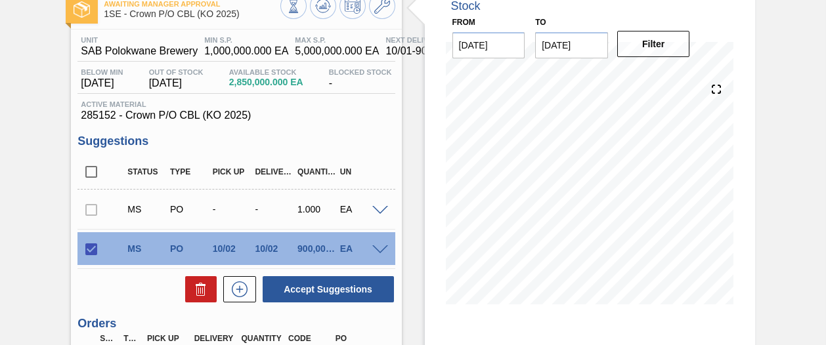
scroll to position [81, 0]
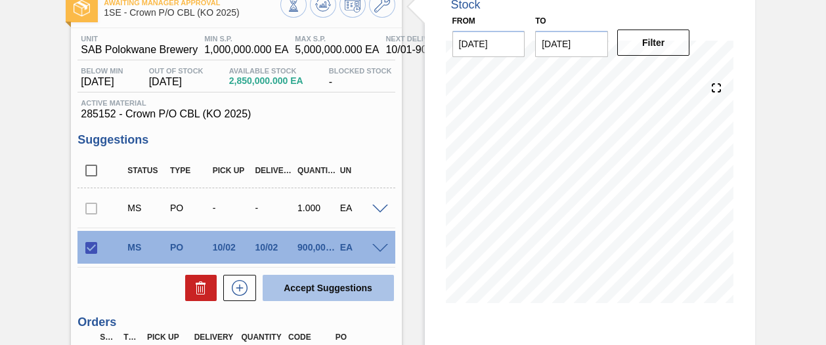
click at [347, 288] on button "Accept Suggestions" at bounding box center [328, 288] width 131 height 26
checkbox input "false"
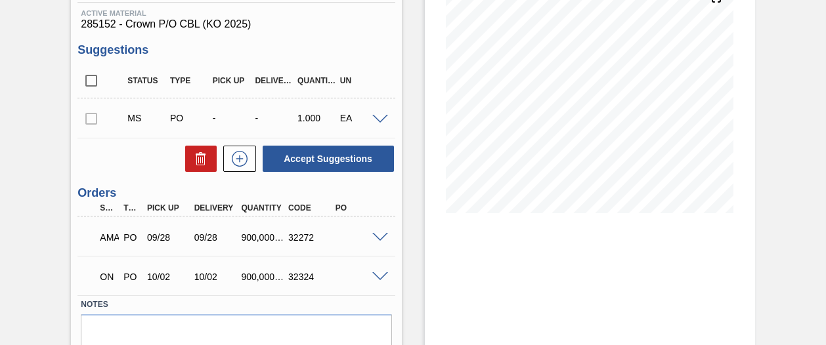
scroll to position [173, 0]
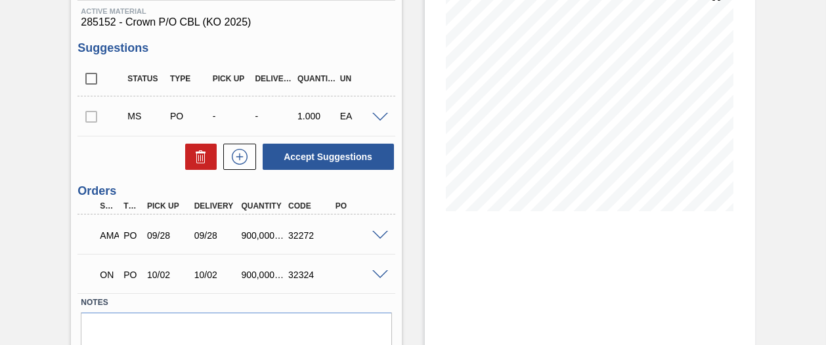
click at [380, 270] on div at bounding box center [382, 274] width 26 height 10
click at [378, 276] on span at bounding box center [380, 276] width 16 height 10
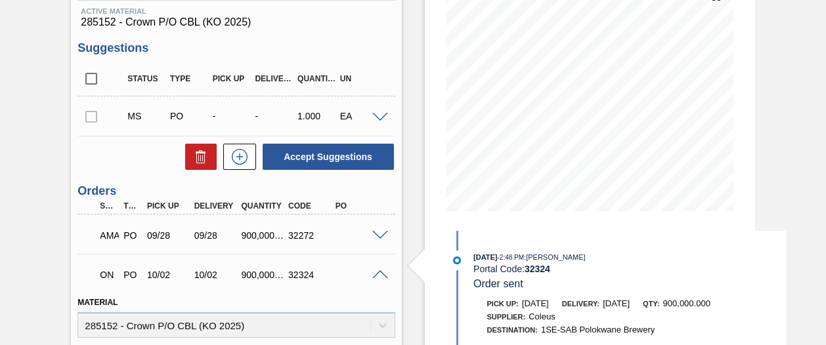
drag, startPoint x: 823, startPoint y: 189, endPoint x: 826, endPoint y: 205, distance: 16.0
click at [826, 209] on main "Tasks Planning Management Transports Reports Master Data [PERSON_NAME] 479 Mark…" at bounding box center [413, 172] width 826 height 345
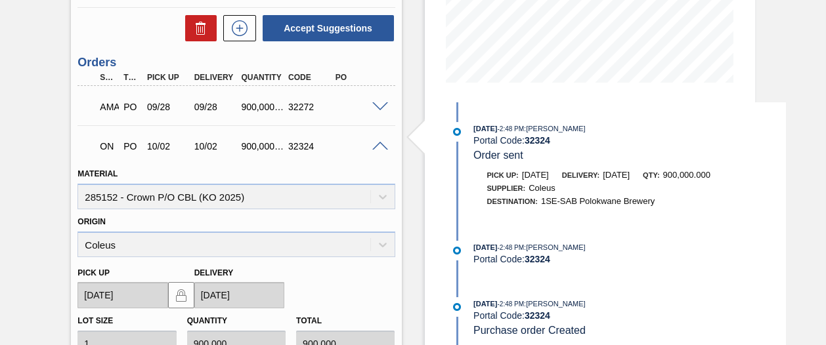
scroll to position [297, 0]
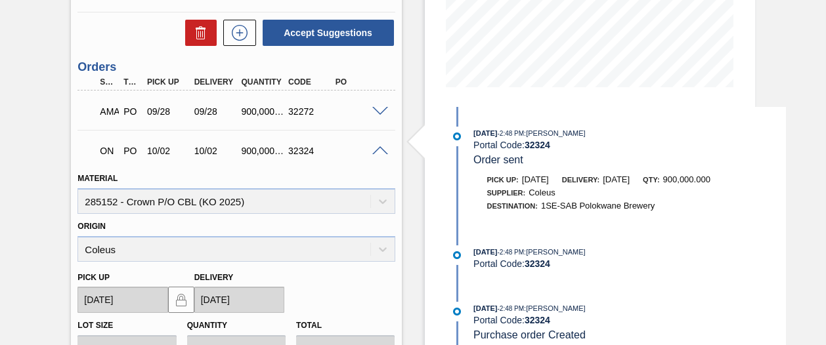
click at [378, 153] on span at bounding box center [380, 151] width 16 height 10
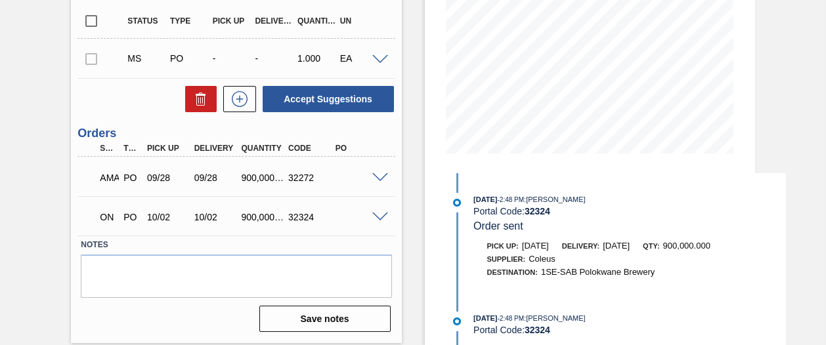
scroll to position [230, 0]
click at [376, 179] on span at bounding box center [380, 179] width 16 height 10
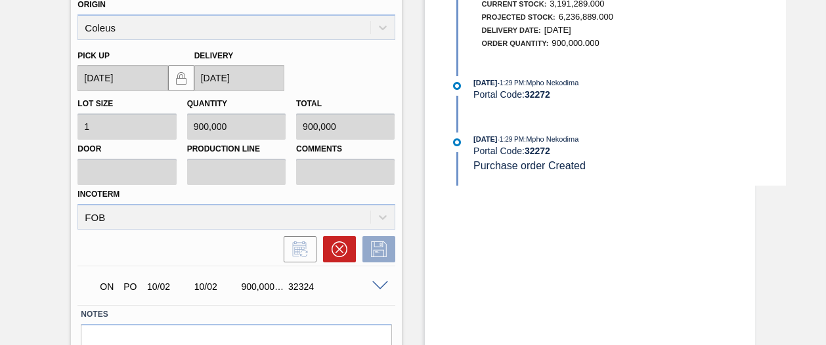
scroll to position [497, 0]
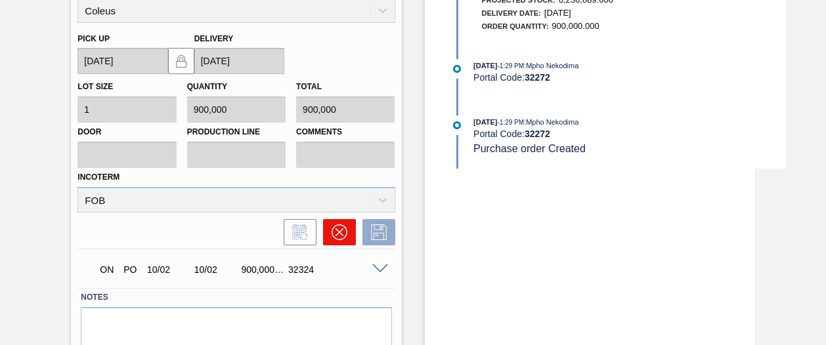
click at [334, 226] on icon at bounding box center [340, 233] width 16 height 16
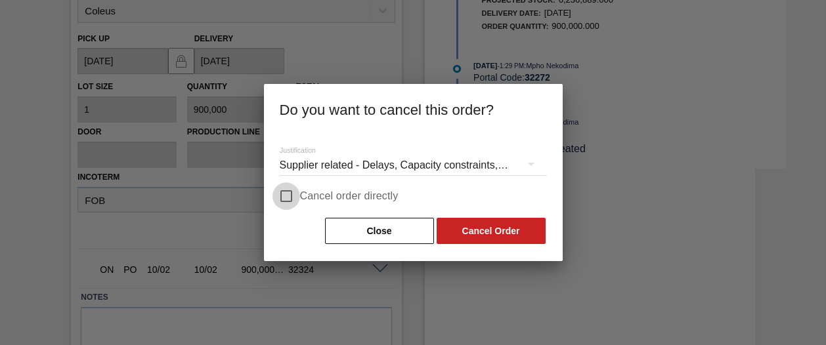
click at [286, 194] on input "Cancel order directly" at bounding box center [287, 197] width 28 height 28
checkbox input "true"
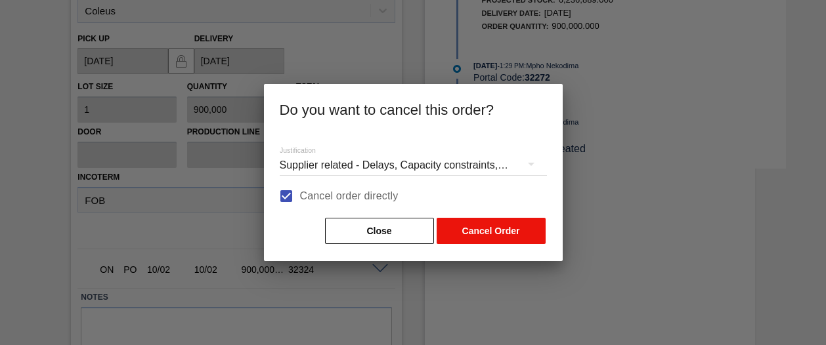
click at [454, 225] on button "Cancel Order" at bounding box center [491, 231] width 109 height 26
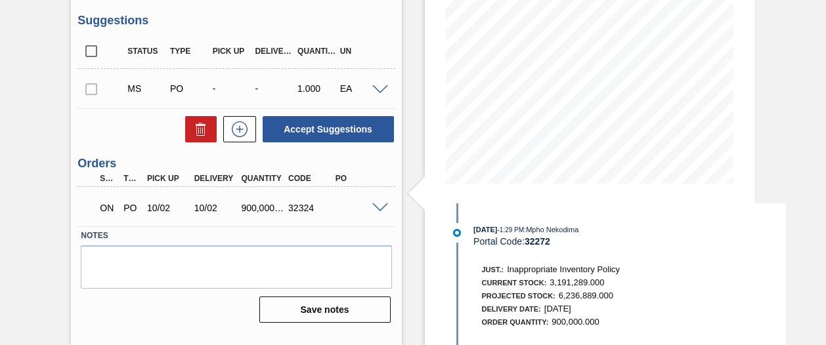
scroll to position [219, 0]
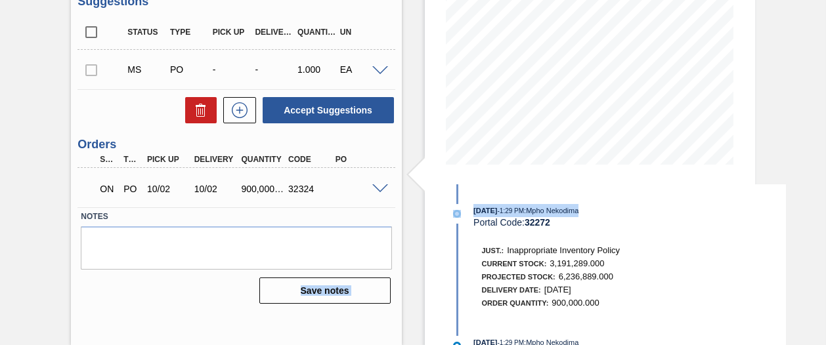
drag, startPoint x: 334, startPoint y: 221, endPoint x: 698, endPoint y: 196, distance: 364.7
click at [698, 196] on div "Awaiting Manager Approval 1SE - Crown P/O CBL (KO 2025) Unit SAB Polokwane Brew…" at bounding box center [413, 96] width 826 height 500
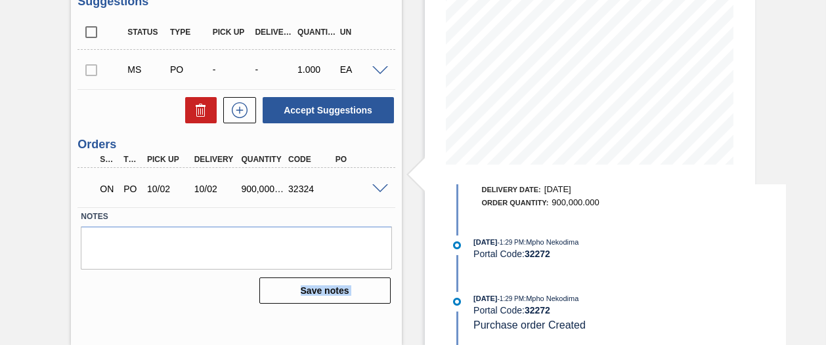
click at [209, 317] on div "Awaiting Manager Approval 1SE - Crown P/O CBL (KO 2025) Unit SAB Polokwane Brew…" at bounding box center [236, 95] width 330 height 499
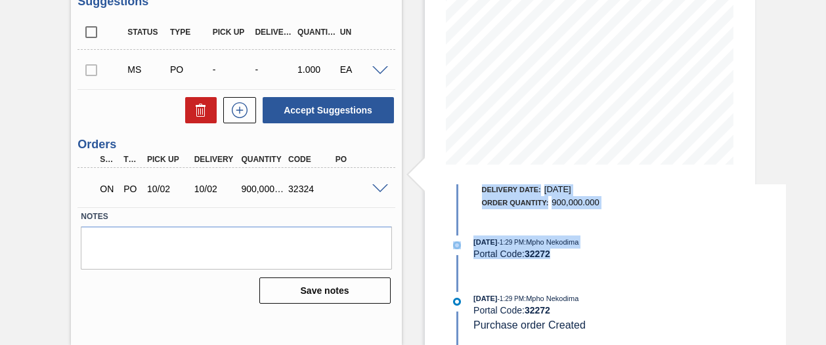
scroll to position [0, 0]
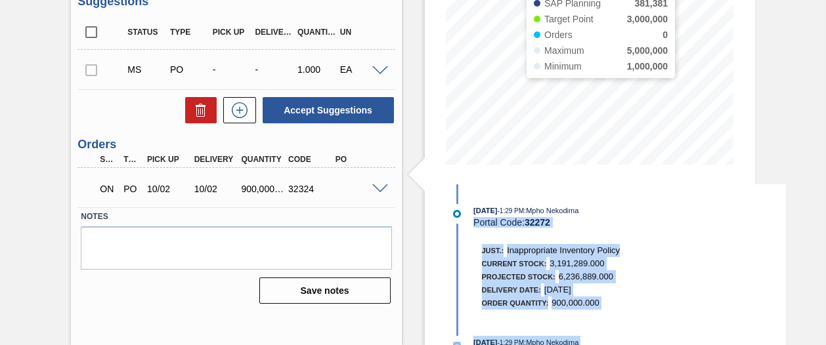
drag, startPoint x: 729, startPoint y: 250, endPoint x: 747, endPoint y: 209, distance: 45.3
click at [747, 209] on div "[DATE] 1:29 PM : Mpho Nekodima Portal Code: 32272 Just.: Inappropriate Inventor…" at bounding box center [617, 266] width 338 height 162
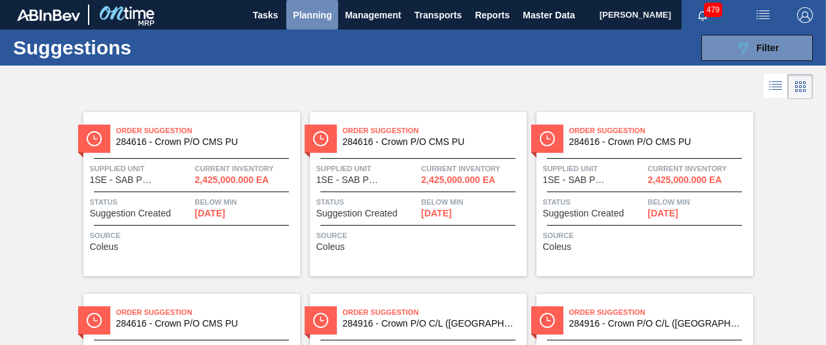
click at [319, 18] on span "Planning" at bounding box center [312, 15] width 39 height 16
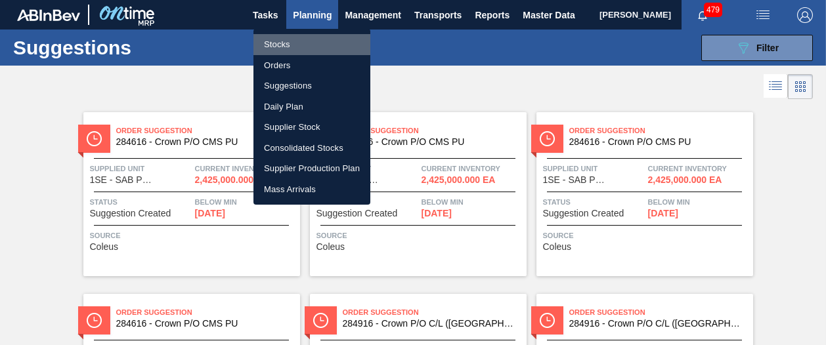
click at [289, 47] on li "Stocks" at bounding box center [312, 44] width 117 height 21
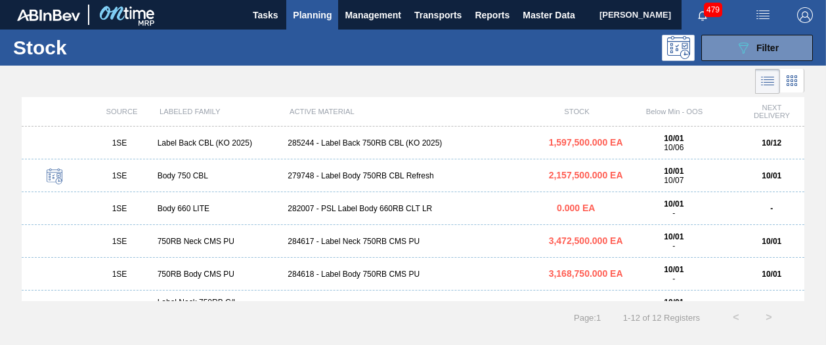
drag, startPoint x: 805, startPoint y: 200, endPoint x: 806, endPoint y: 213, distance: 12.5
click at [806, 213] on div "SOURCE LABELED FAMILY ACTIVE MATERIAL STOCK Below Min - OOS NEXT DELIVERY 1SE L…" at bounding box center [413, 199] width 826 height 204
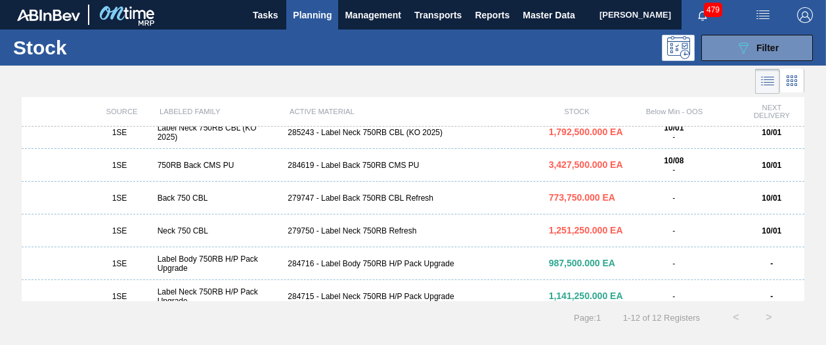
scroll to position [219, 0]
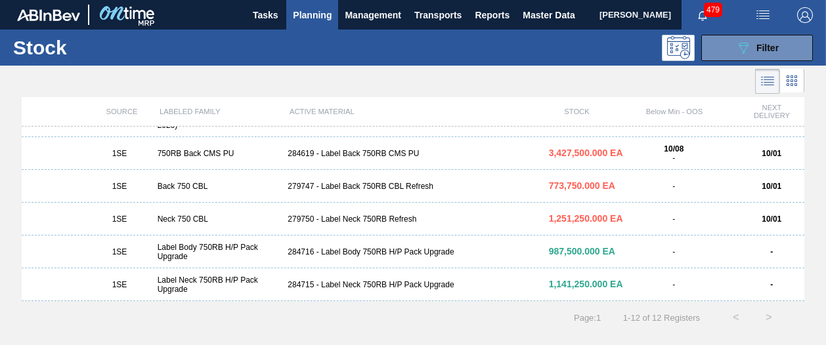
drag, startPoint x: 804, startPoint y: 234, endPoint x: 803, endPoint y: 214, distance: 20.4
click at [803, 214] on div "1SE Label Back CBL (KO 2025) 285244 - Label Back 750RB CBL (KO 2025) 1,597,500.…" at bounding box center [413, 214] width 783 height 175
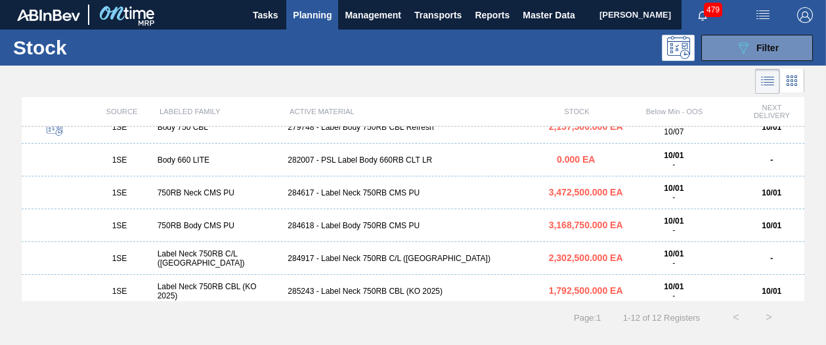
scroll to position [0, 0]
